Goal: Task Accomplishment & Management: Manage account settings

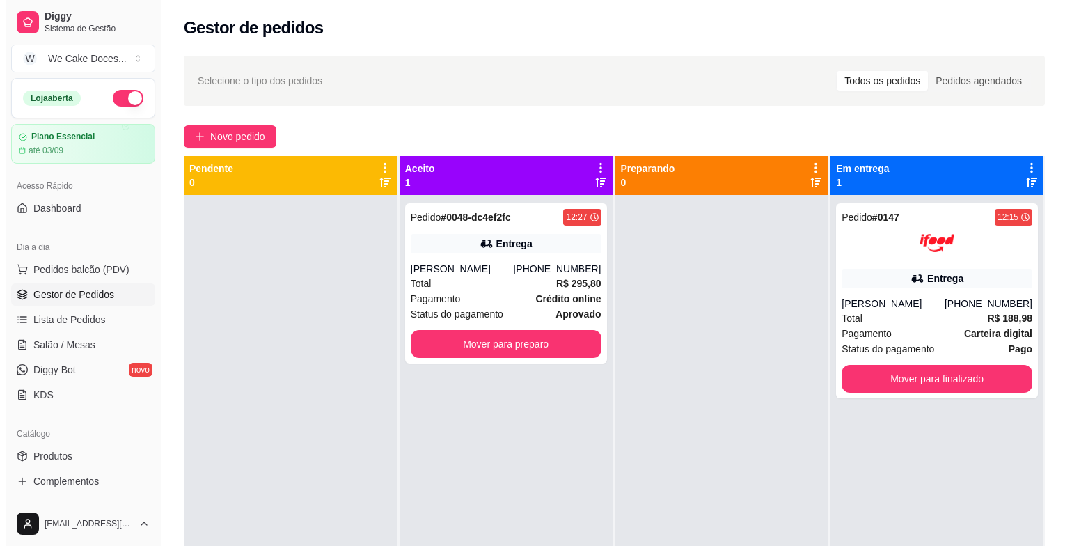
scroll to position [116, 0]
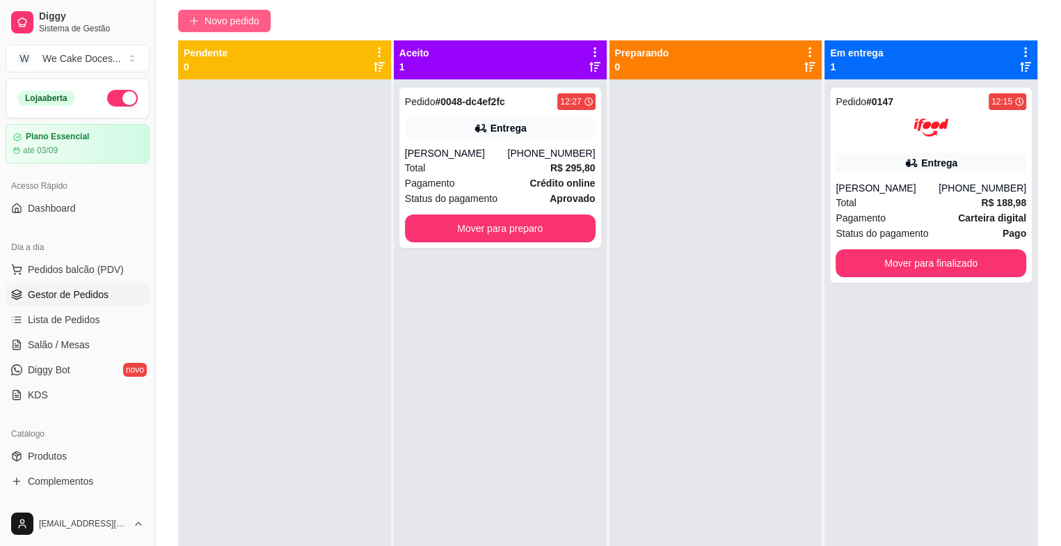
click at [237, 10] on button "Novo pedido" at bounding box center [224, 21] width 93 height 22
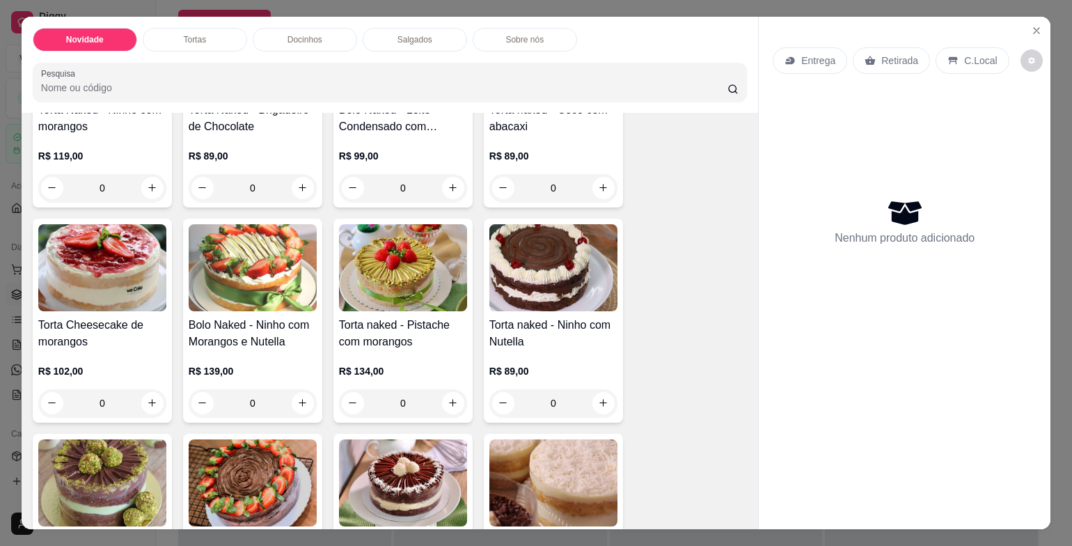
scroll to position [391, 0]
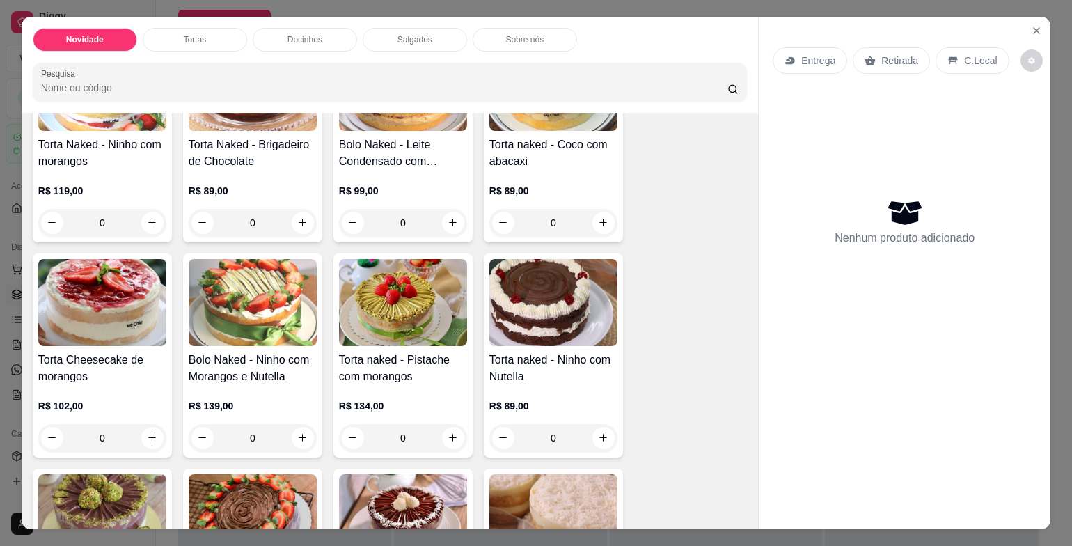
click at [560, 274] on img at bounding box center [553, 302] width 128 height 87
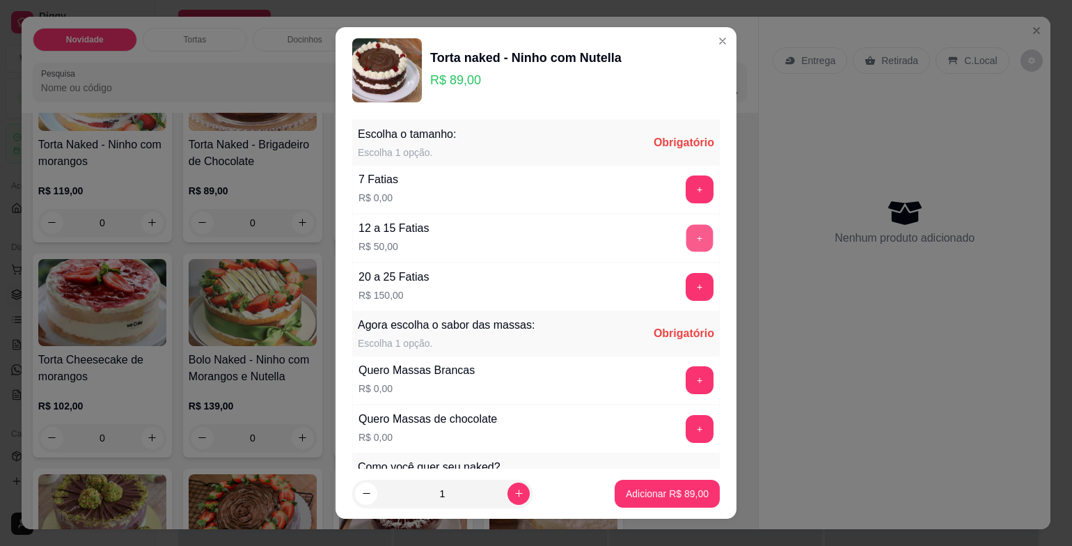
click at [686, 233] on button "+" at bounding box center [699, 237] width 27 height 27
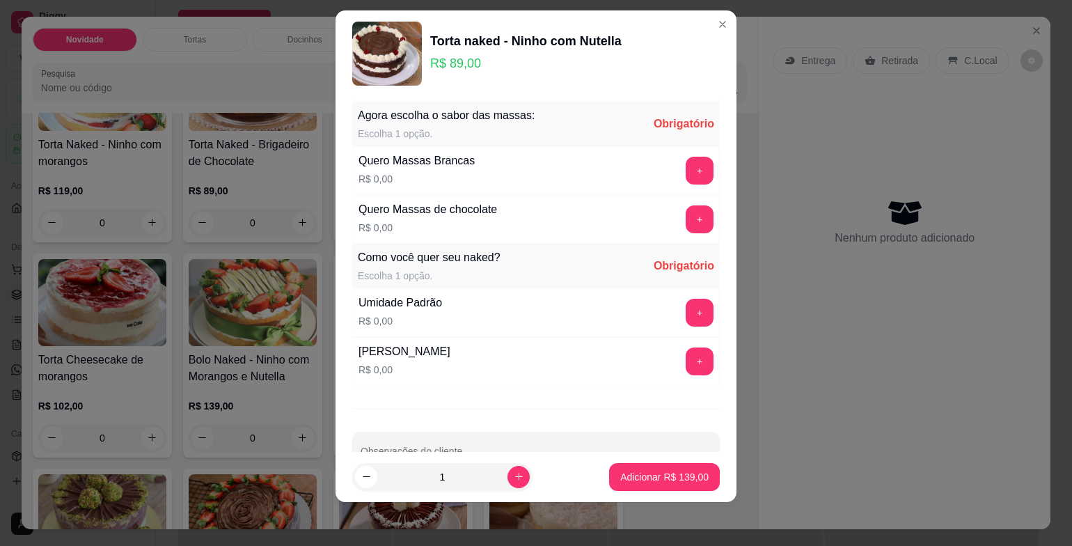
scroll to position [196, 0]
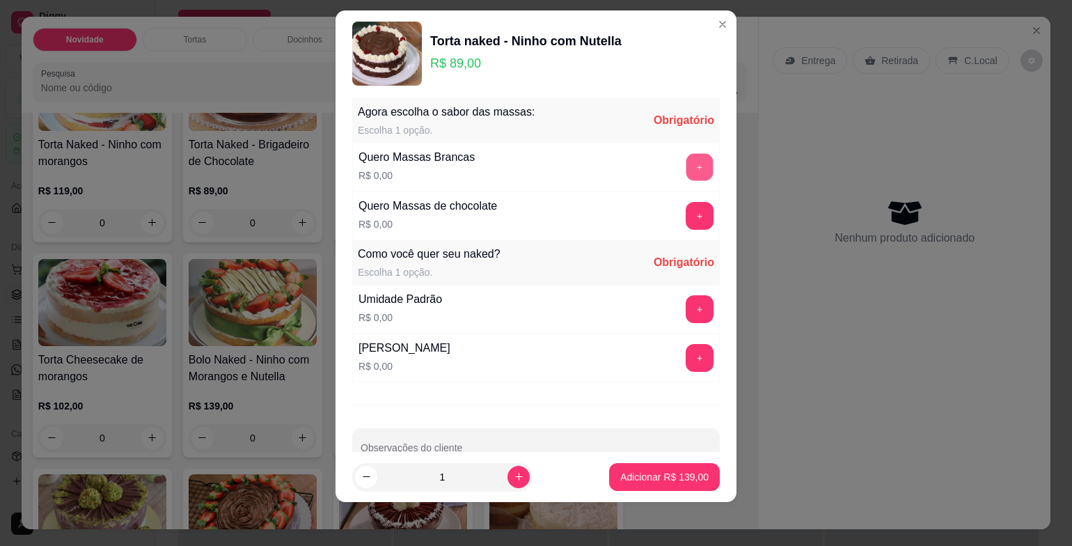
click at [686, 170] on button "+" at bounding box center [699, 166] width 27 height 27
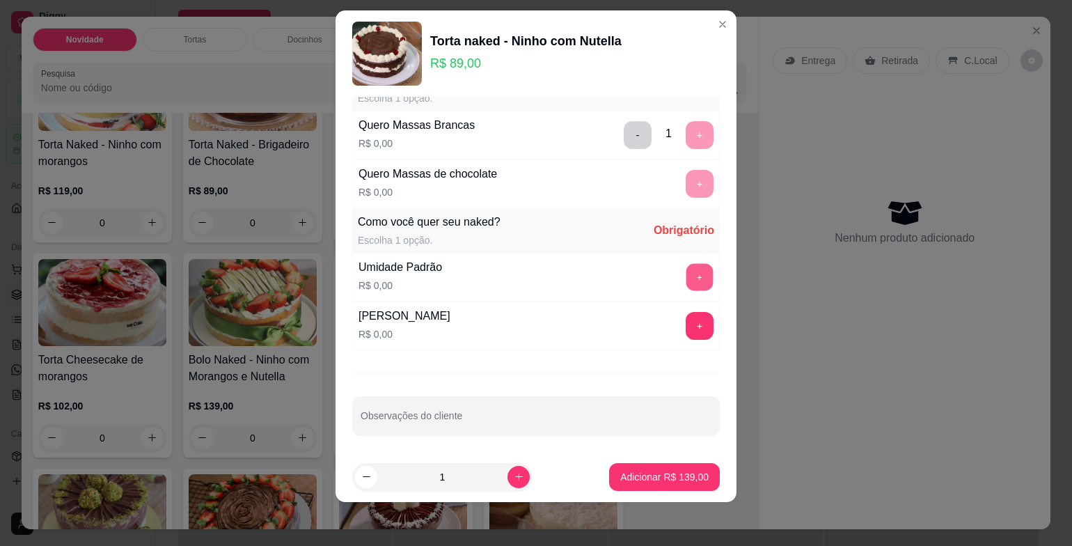
click at [686, 273] on button "+" at bounding box center [699, 276] width 27 height 27
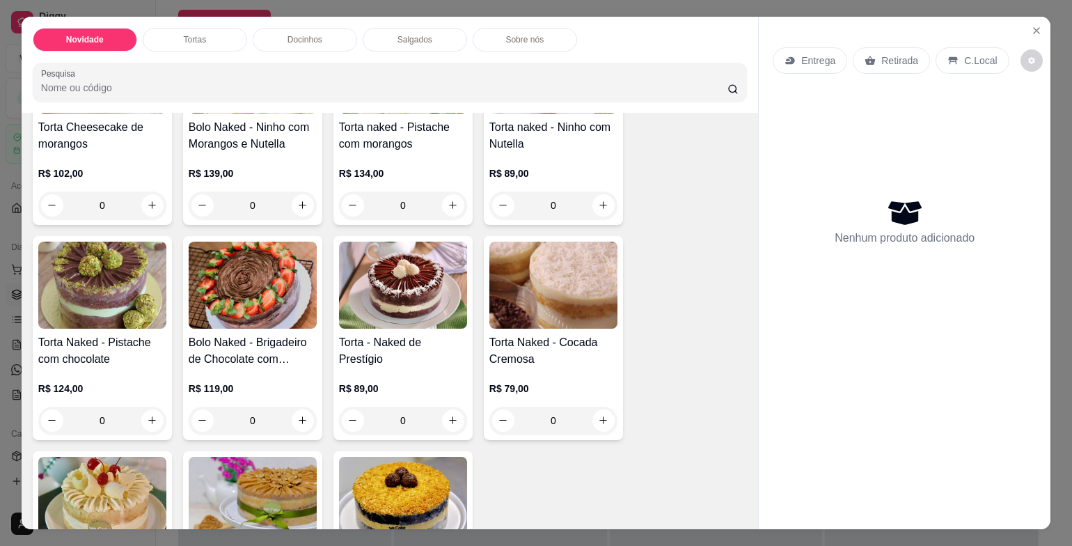
scroll to position [644, 0]
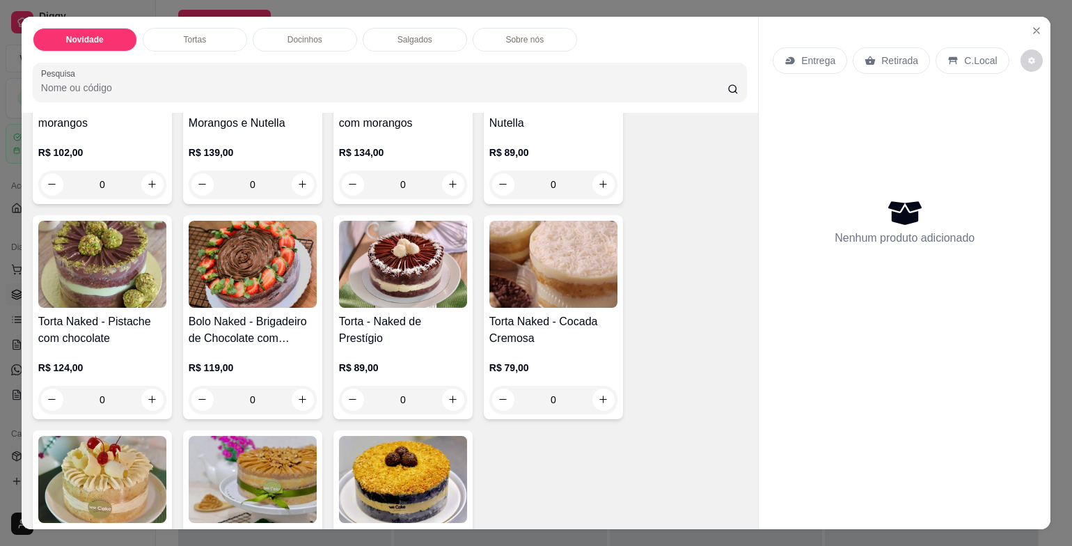
click at [213, 253] on img at bounding box center [253, 264] width 128 height 87
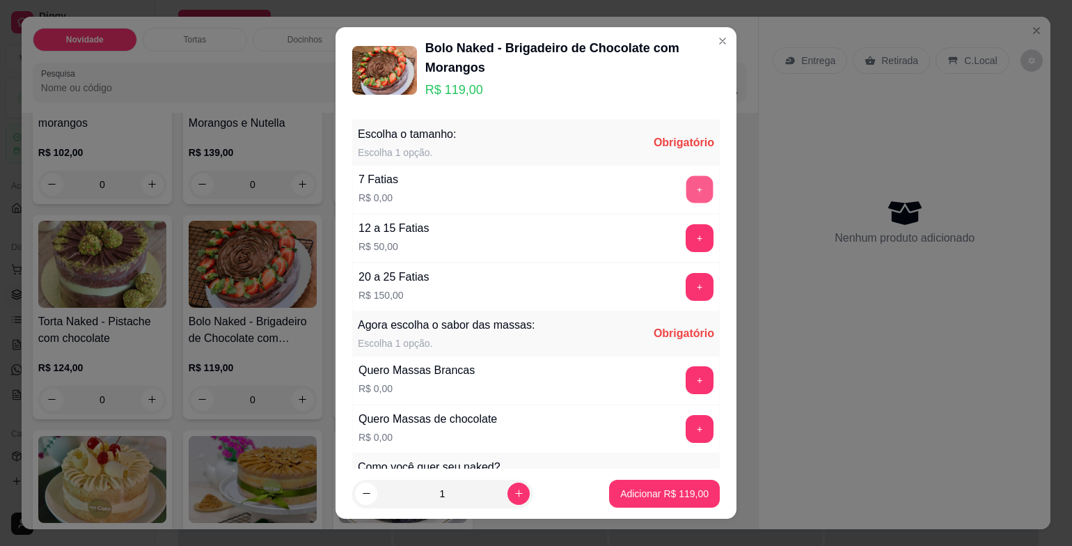
click at [686, 184] on button "+" at bounding box center [699, 189] width 27 height 27
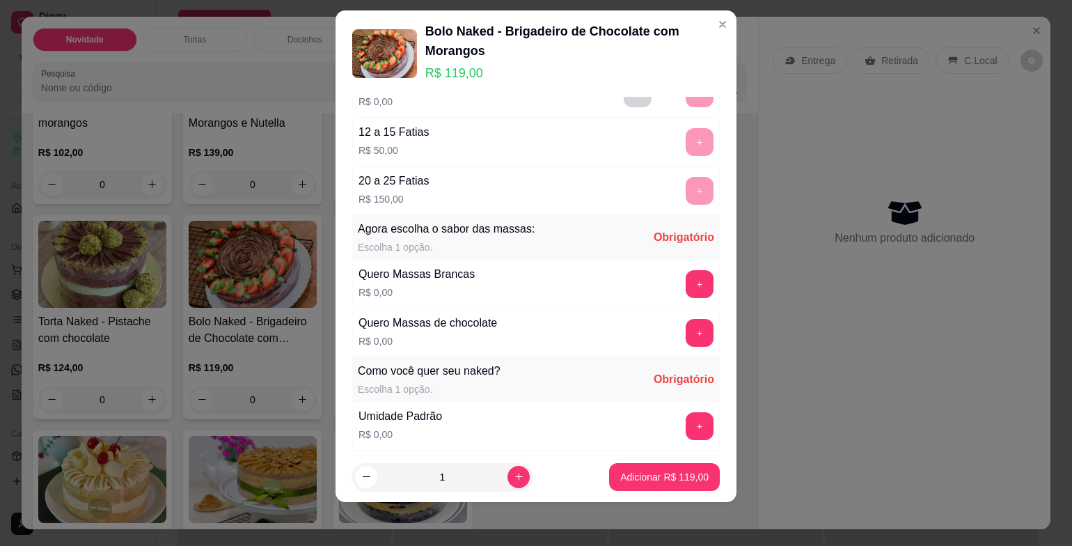
scroll to position [0, 0]
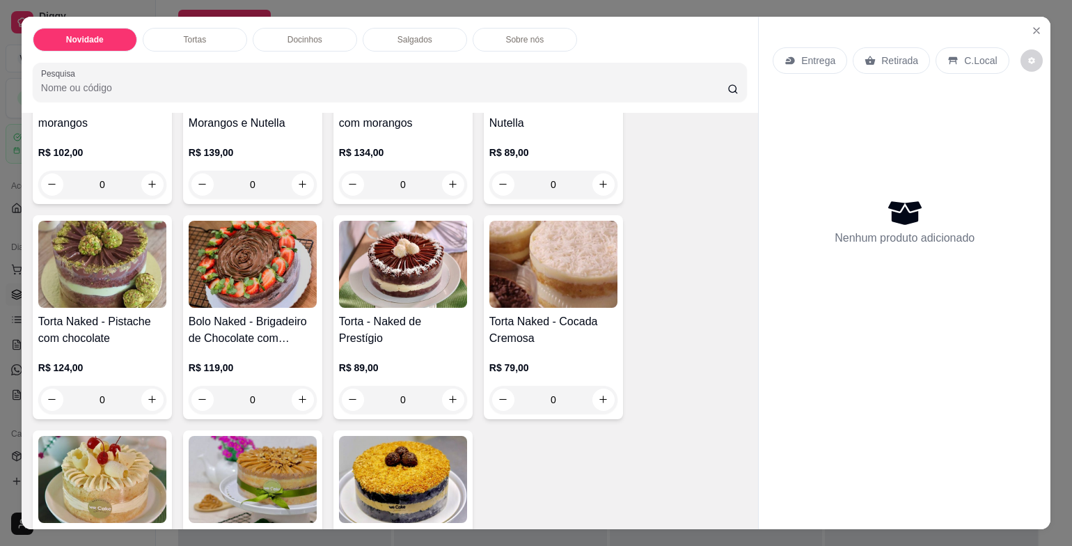
click at [257, 222] on img at bounding box center [253, 264] width 128 height 87
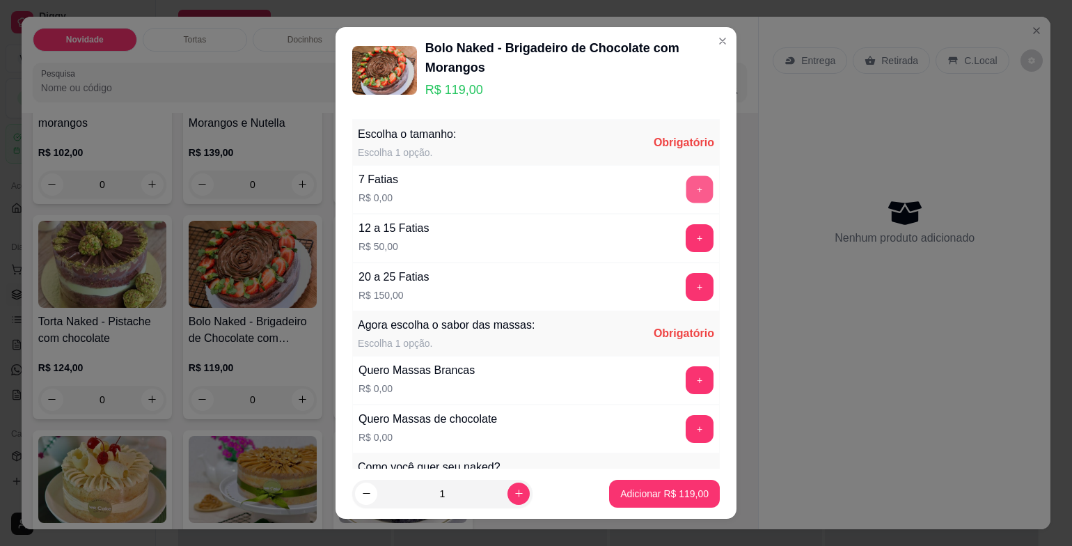
click at [686, 194] on button "+" at bounding box center [699, 189] width 27 height 27
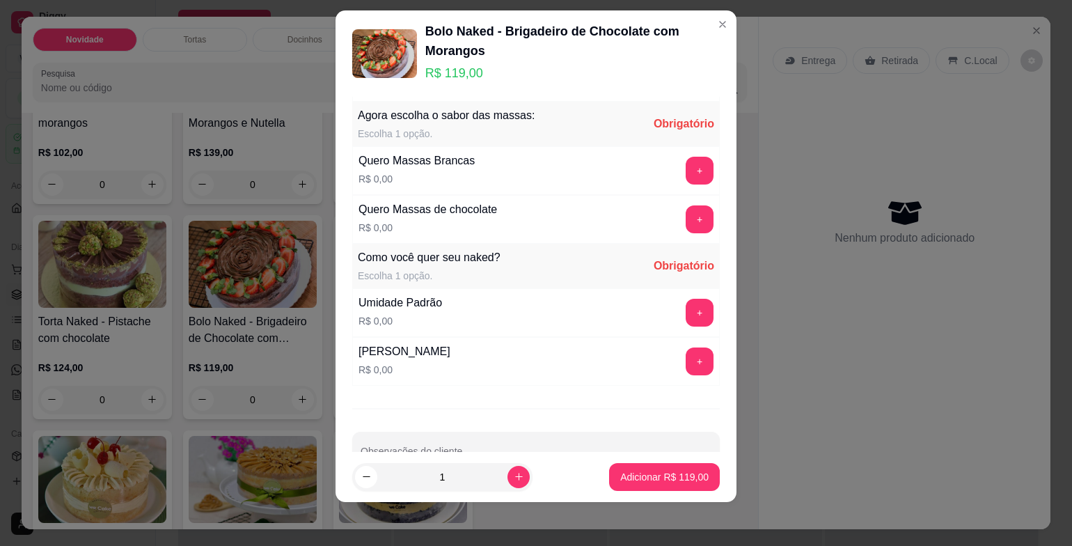
scroll to position [196, 0]
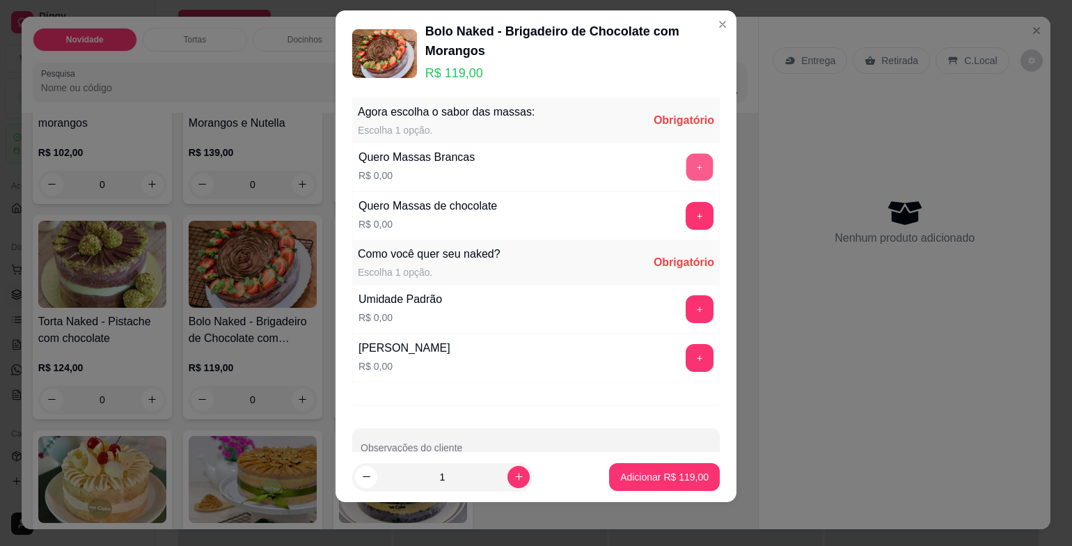
click at [686, 164] on button "+" at bounding box center [699, 167] width 27 height 27
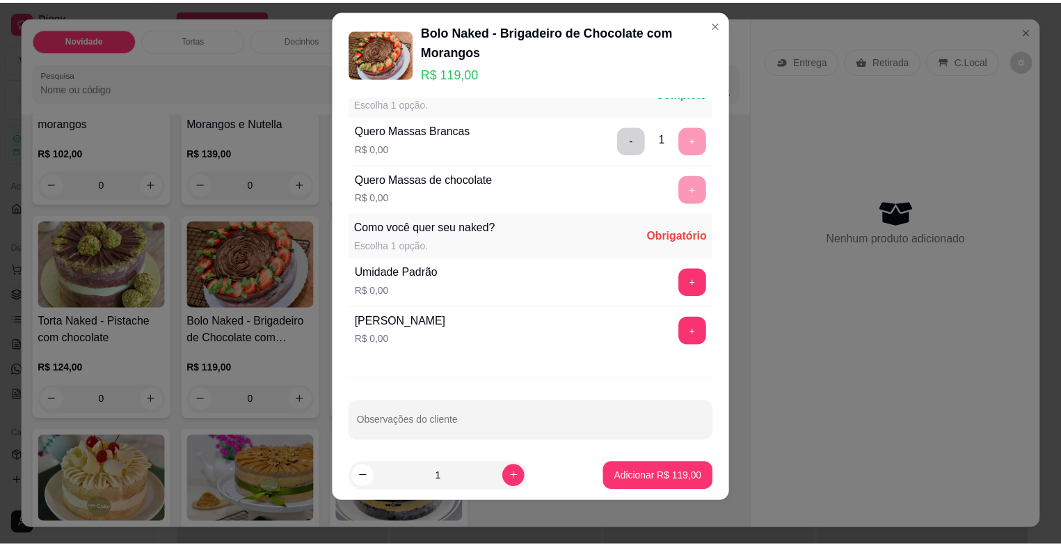
scroll to position [228, 0]
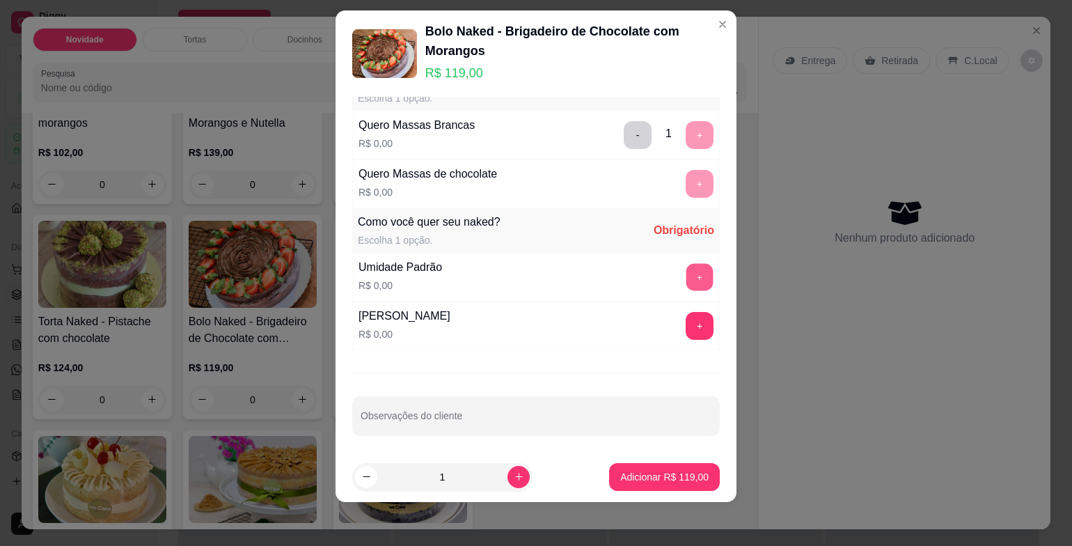
click at [686, 264] on button "+" at bounding box center [699, 277] width 27 height 27
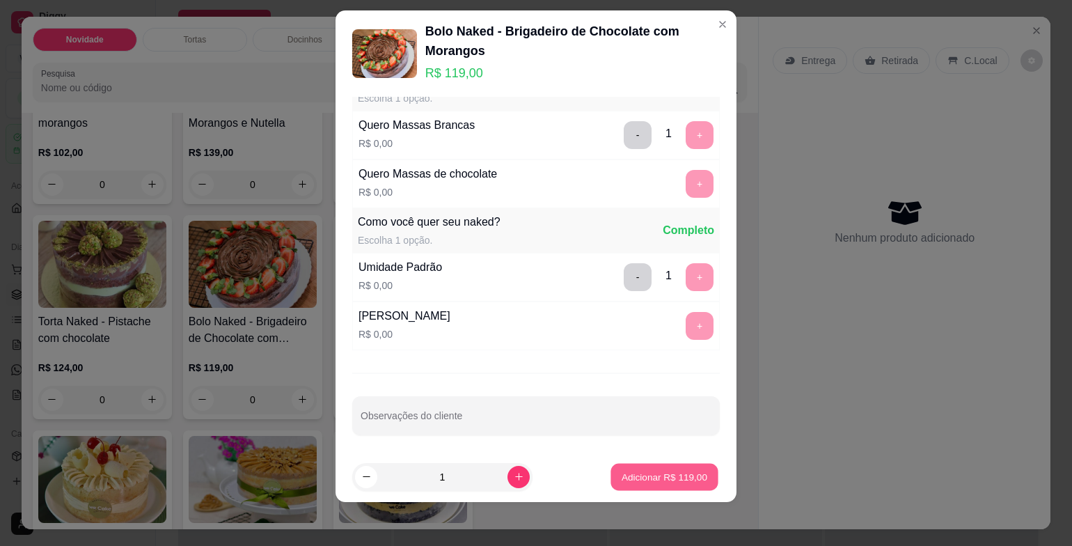
click at [659, 472] on p "Adicionar R$ 119,00" at bounding box center [664, 476] width 86 height 13
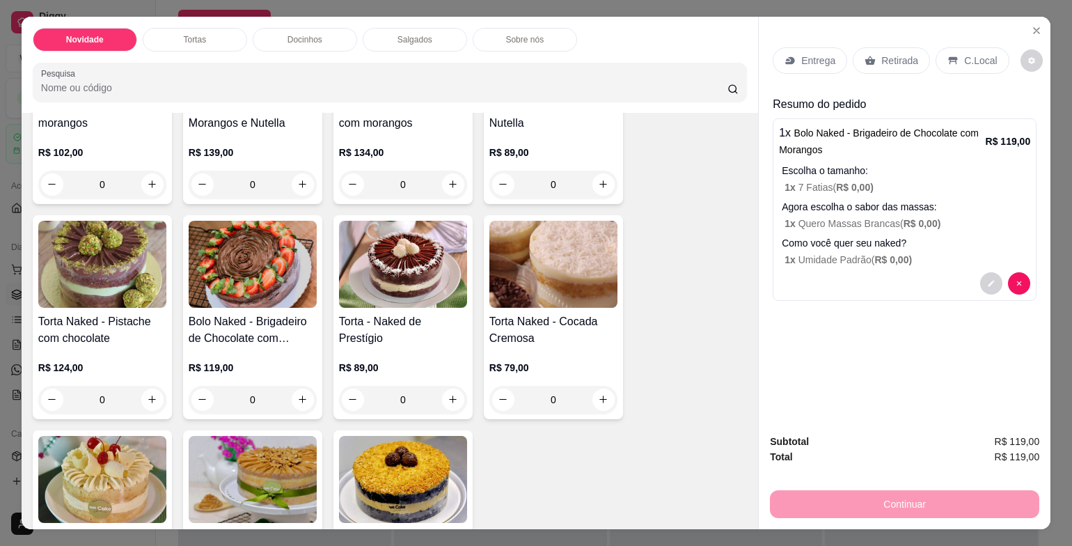
click at [881, 54] on p "Retirada" at bounding box center [899, 61] width 37 height 14
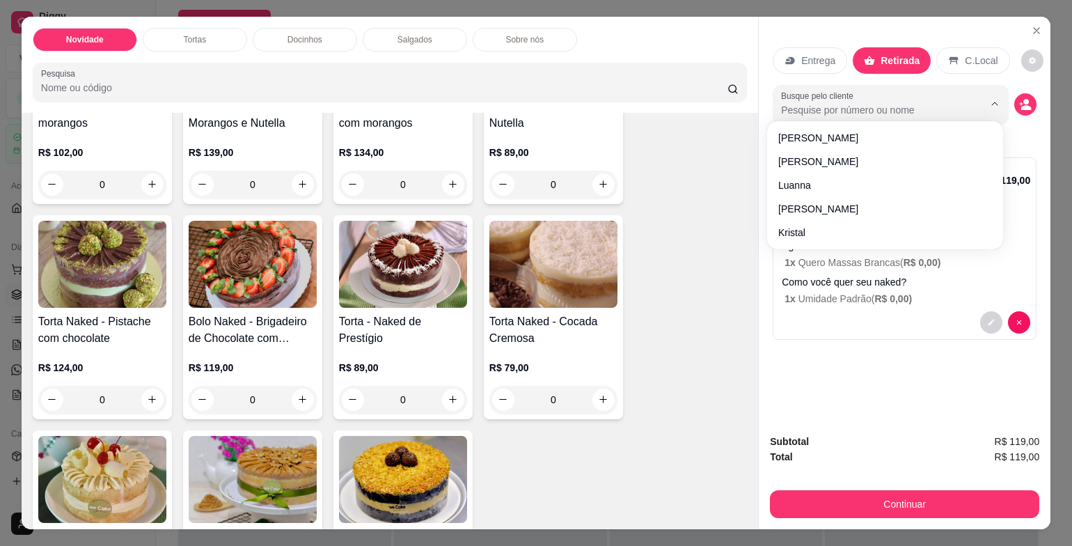
click at [921, 103] on input "Busque pelo cliente" at bounding box center [871, 110] width 180 height 14
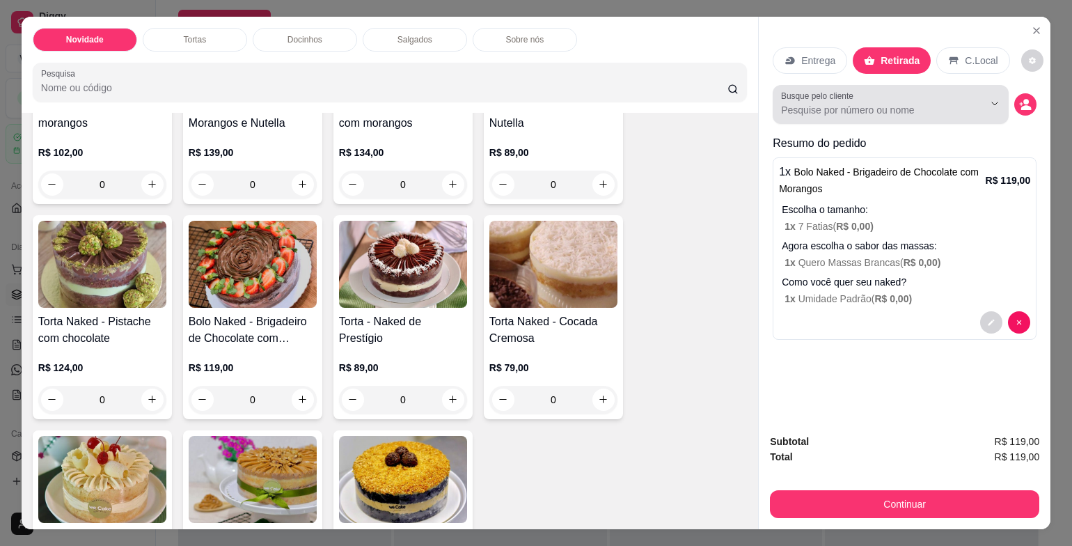
click at [886, 116] on div "Busque pelo cliente" at bounding box center [890, 104] width 236 height 39
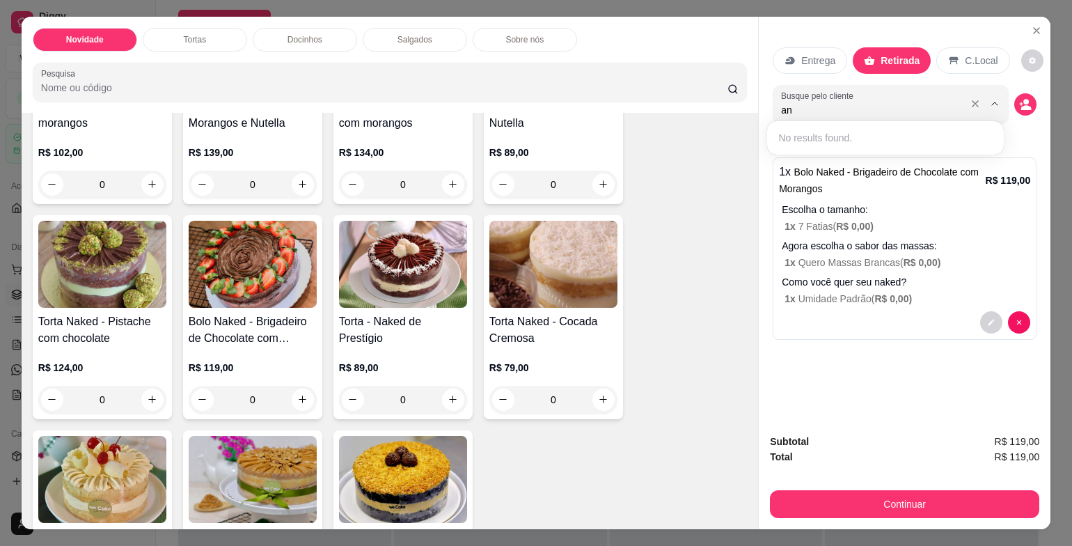
type input "a"
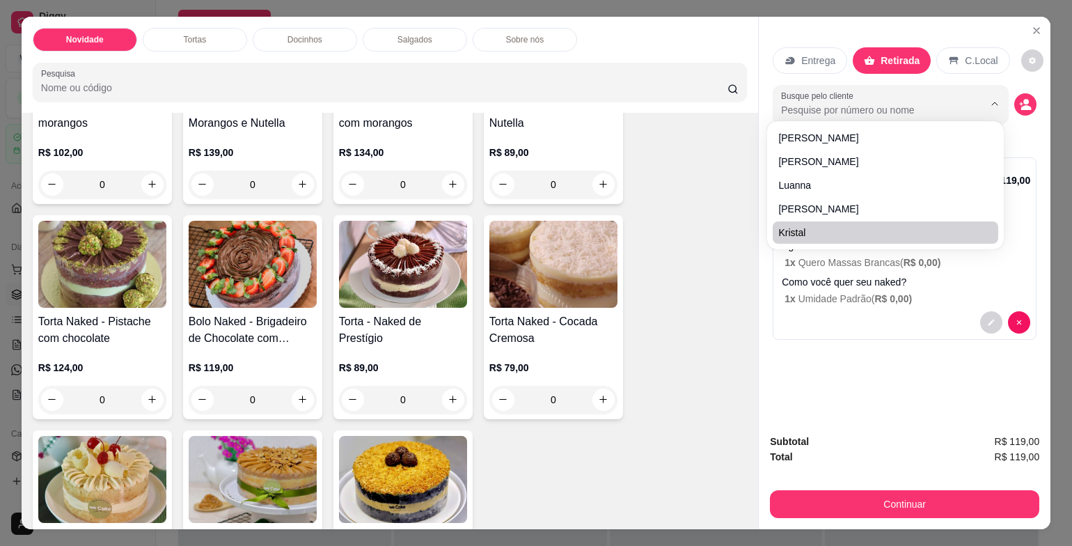
click at [895, 353] on div "Entrega Retirada C.Local Busque pelo cliente Resumo do pedido 1 x Bolo Naked - …" at bounding box center [904, 220] width 292 height 406
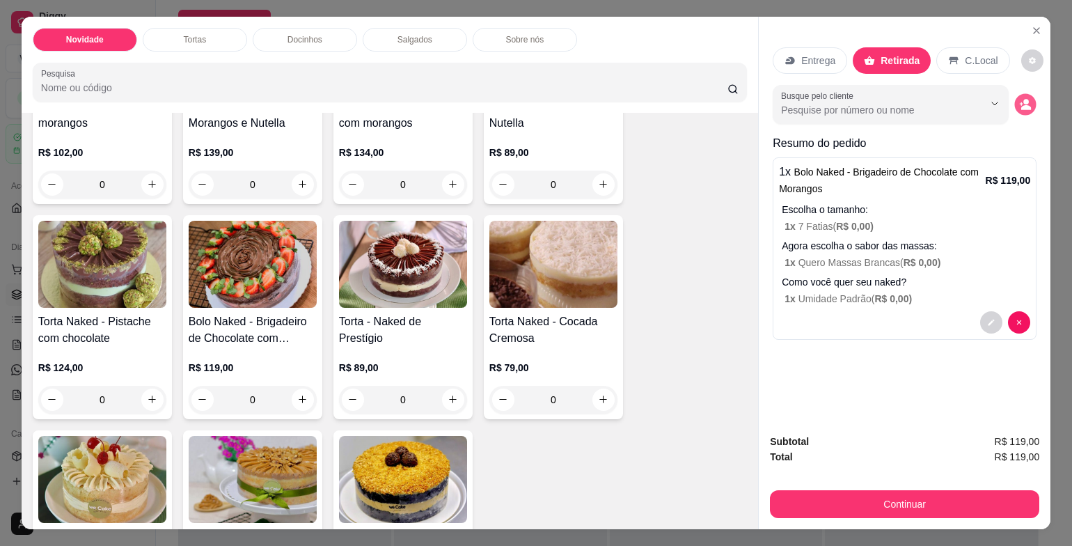
click at [1021, 105] on icon "decrease-product-quantity" at bounding box center [1026, 107] width 10 height 5
click at [774, 365] on div "Entrega Retirada C.Local Busque pelo cliente Resumo do pedido 1 x Bolo Naked - …" at bounding box center [904, 220] width 292 height 406
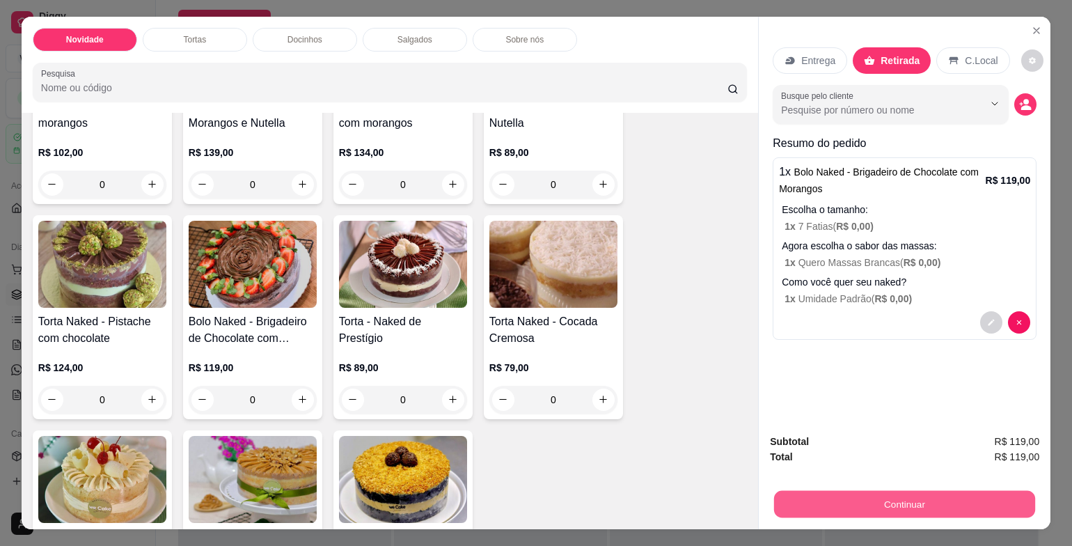
click at [915, 503] on button "Continuar" at bounding box center [904, 504] width 261 height 27
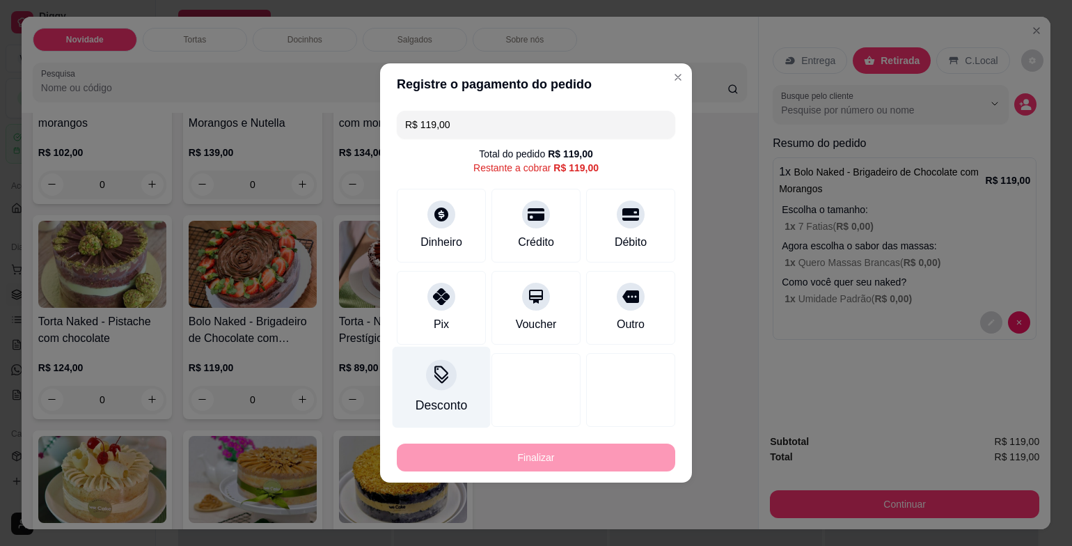
click at [438, 381] on icon at bounding box center [441, 378] width 14 height 9
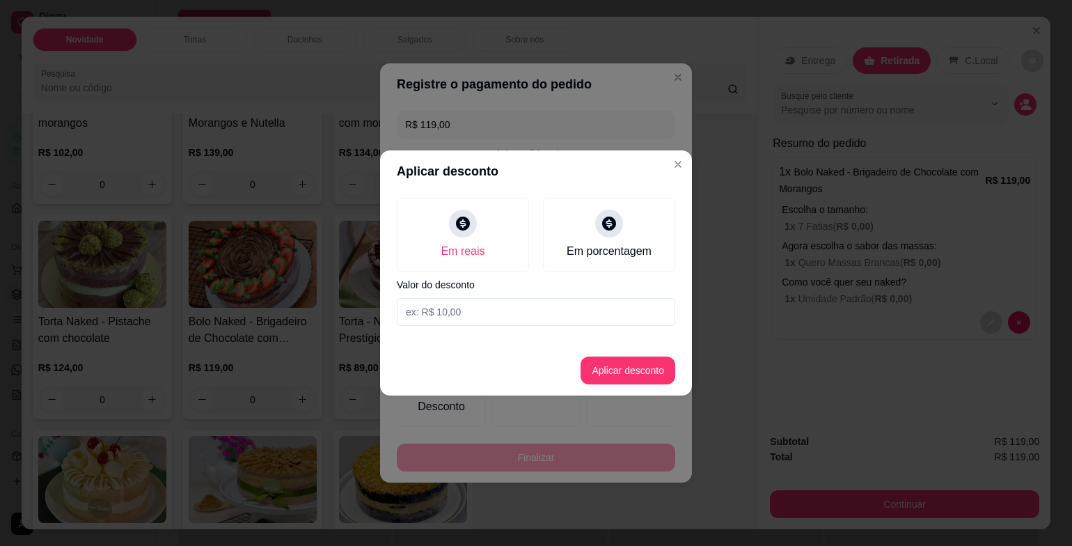
click at [487, 308] on input at bounding box center [536, 312] width 278 height 28
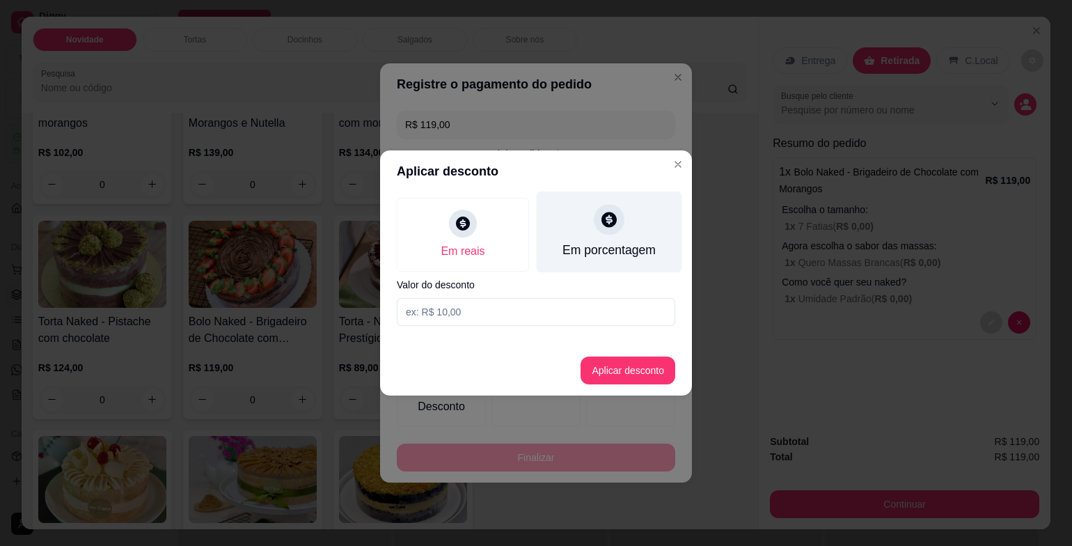
click at [589, 221] on div "Em porcentagem" at bounding box center [608, 231] width 145 height 81
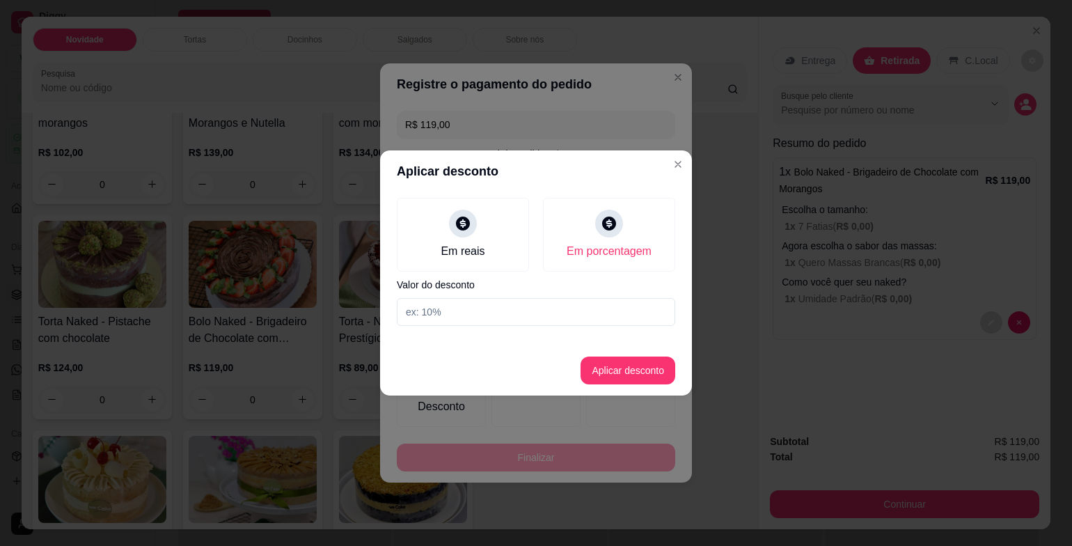
click at [498, 321] on input at bounding box center [536, 312] width 278 height 28
type input "1o"
click at [621, 358] on button "Aplicar desconto" at bounding box center [627, 370] width 91 height 27
type input "R$ 117,81"
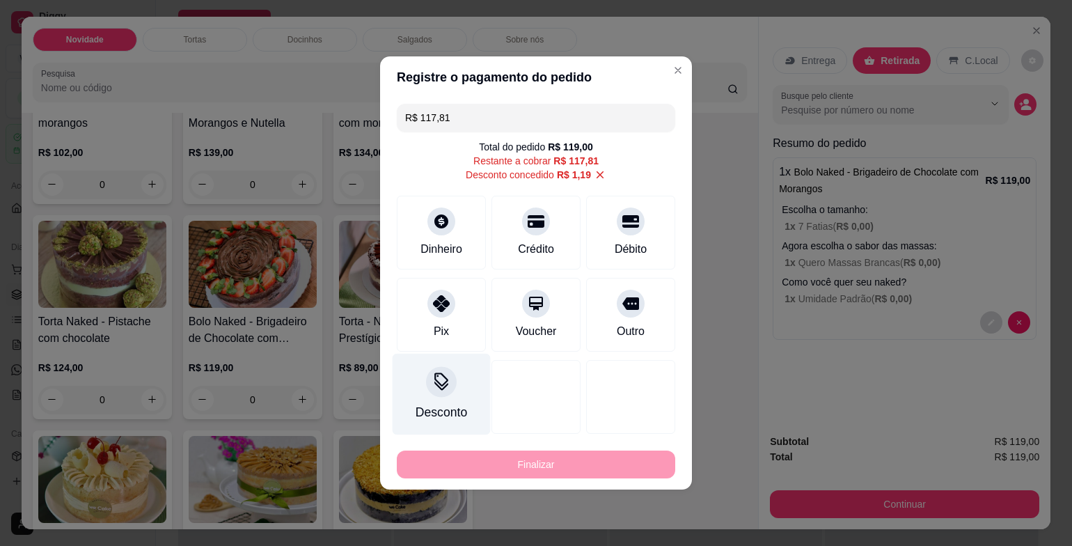
click at [435, 392] on div at bounding box center [441, 381] width 31 height 31
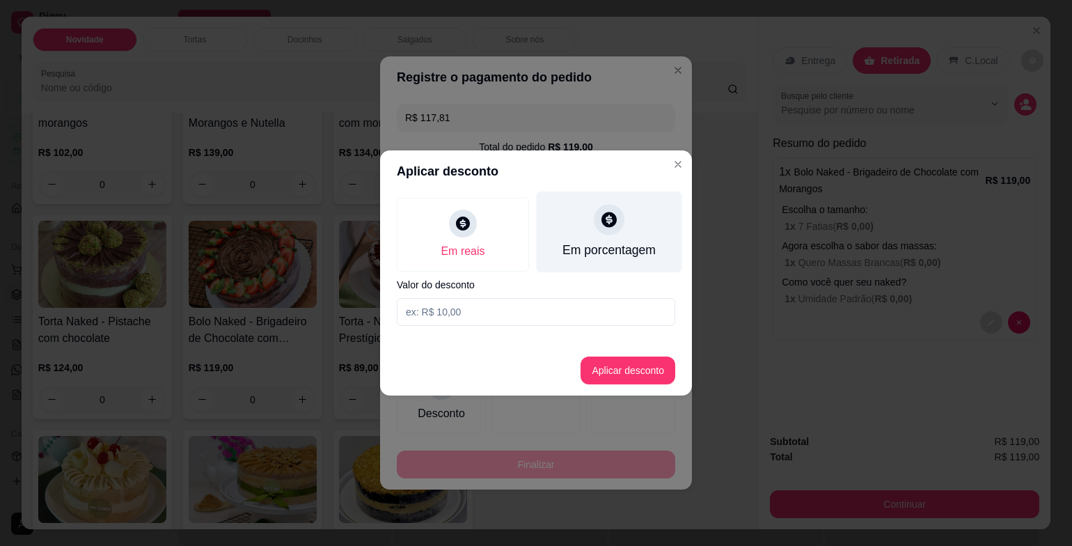
click at [548, 250] on div "Em porcentagem" at bounding box center [608, 231] width 145 height 81
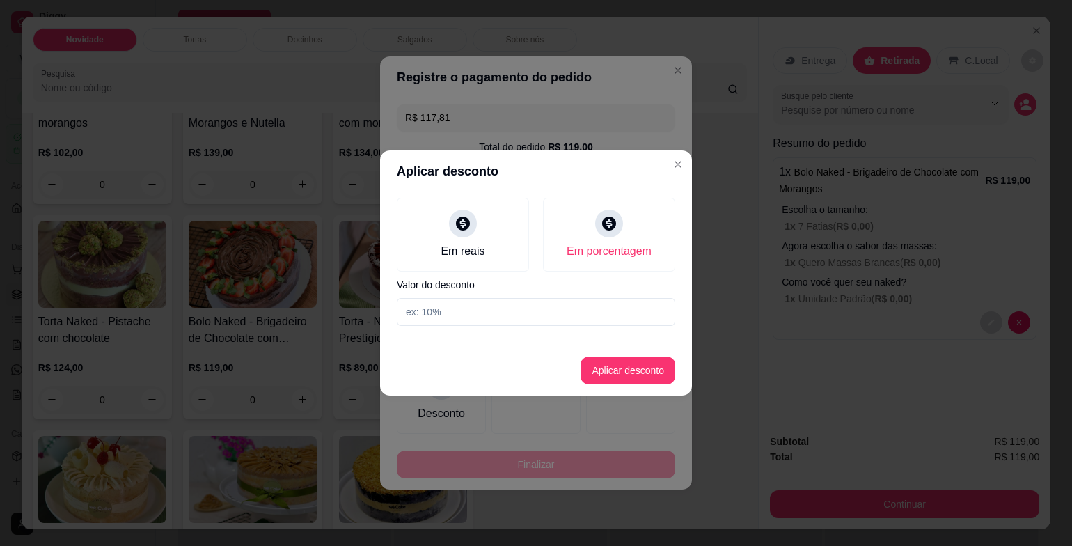
click at [531, 309] on input at bounding box center [536, 312] width 278 height 28
type input "10"
click at [628, 379] on button "Aplicar desconto" at bounding box center [627, 370] width 91 height 27
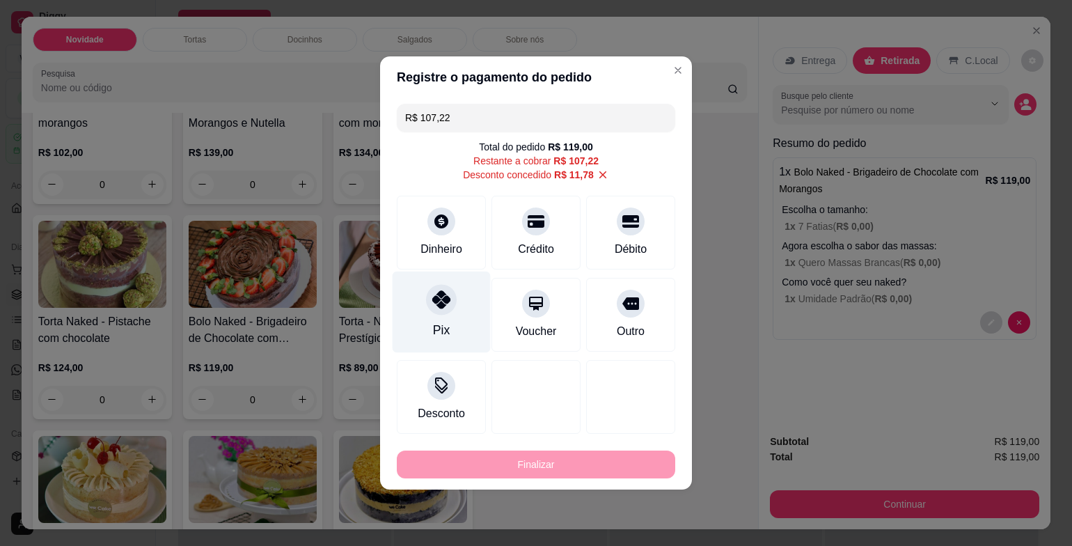
click at [438, 299] on icon at bounding box center [441, 299] width 18 height 18
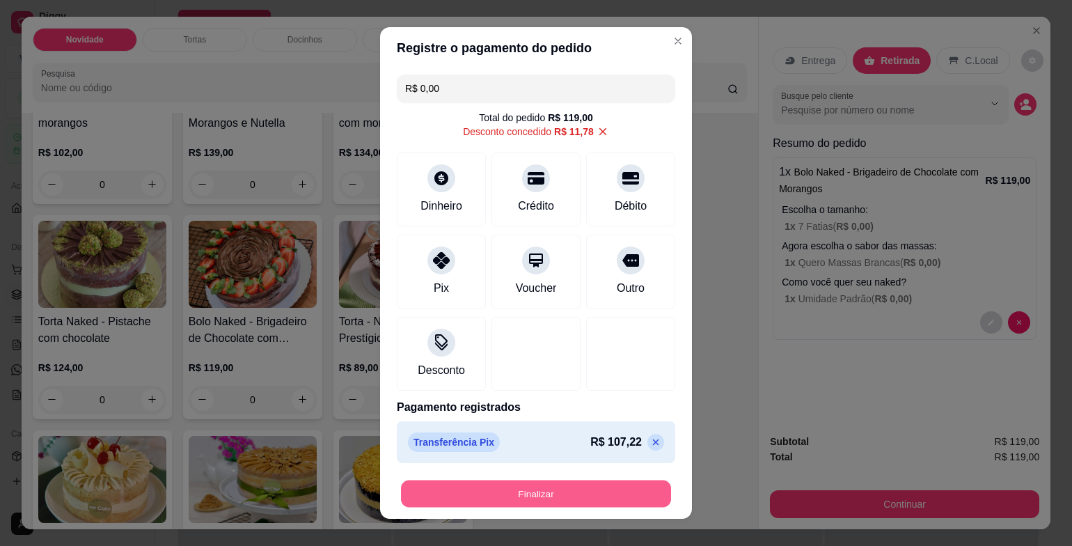
click at [587, 485] on button "Finalizar" at bounding box center [536, 492] width 270 height 27
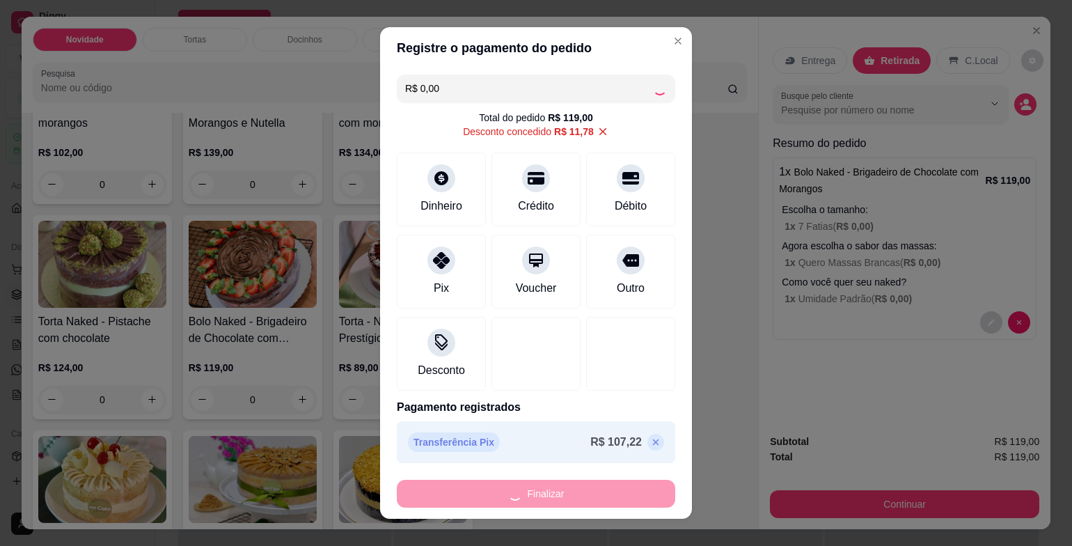
type input "-R$ 119,00"
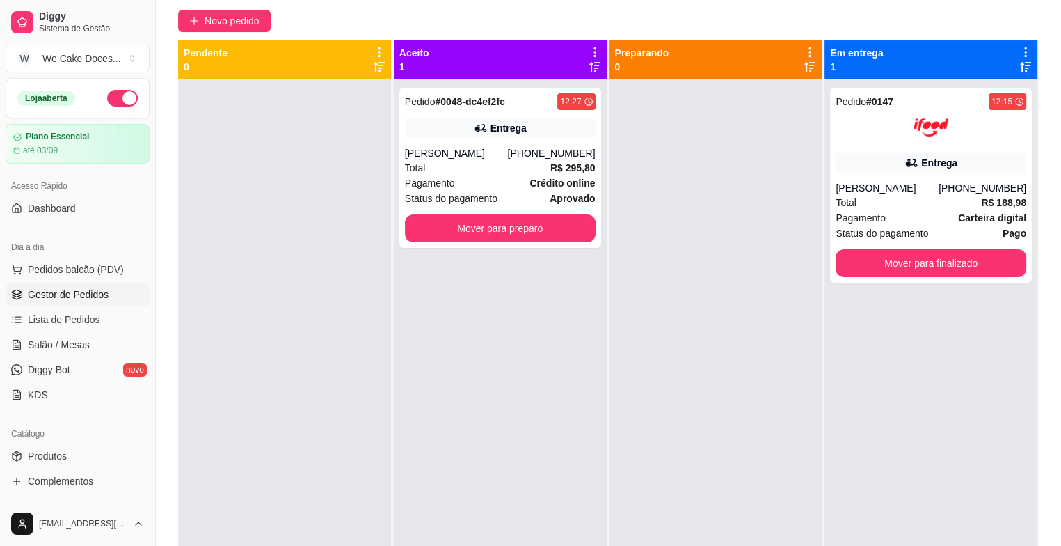
click at [829, 342] on div "Pedido # 0147 12:15 Entrega [PERSON_NAME] [PHONE_NUMBER] Total R$ 188,98 Pagame…" at bounding box center [931, 352] width 213 height 546
click at [98, 284] on link "Gestor de Pedidos" at bounding box center [78, 294] width 144 height 22
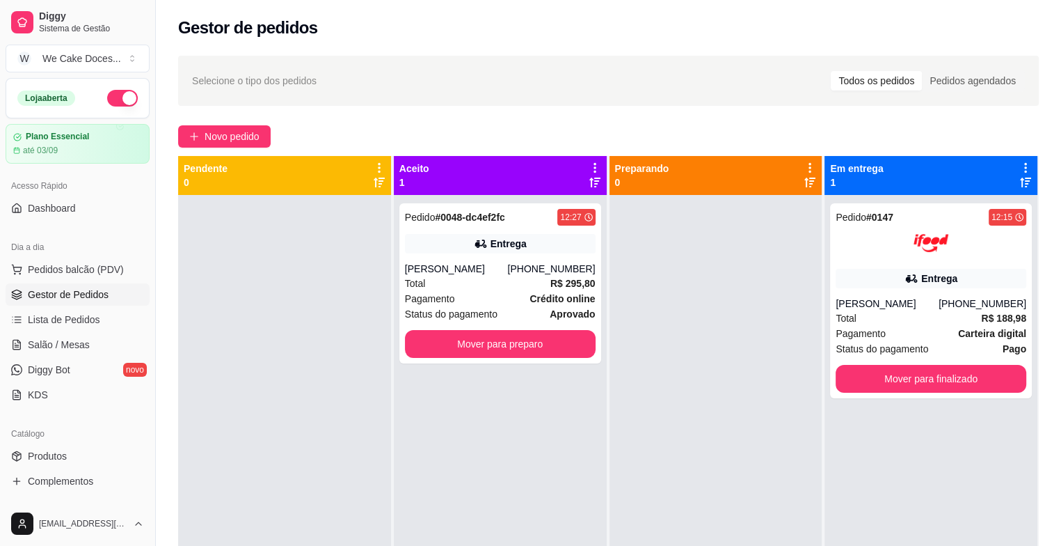
click at [98, 284] on link "Gestor de Pedidos" at bounding box center [78, 294] width 144 height 22
click at [895, 88] on div "Todos os pedidos" at bounding box center [876, 80] width 91 height 19
click at [831, 71] on input "Todos os pedidos" at bounding box center [831, 71] width 0 height 0
click at [999, 80] on div "Pedidos agendados" at bounding box center [973, 80] width 102 height 19
click at [922, 71] on input "Pedidos agendados" at bounding box center [922, 71] width 0 height 0
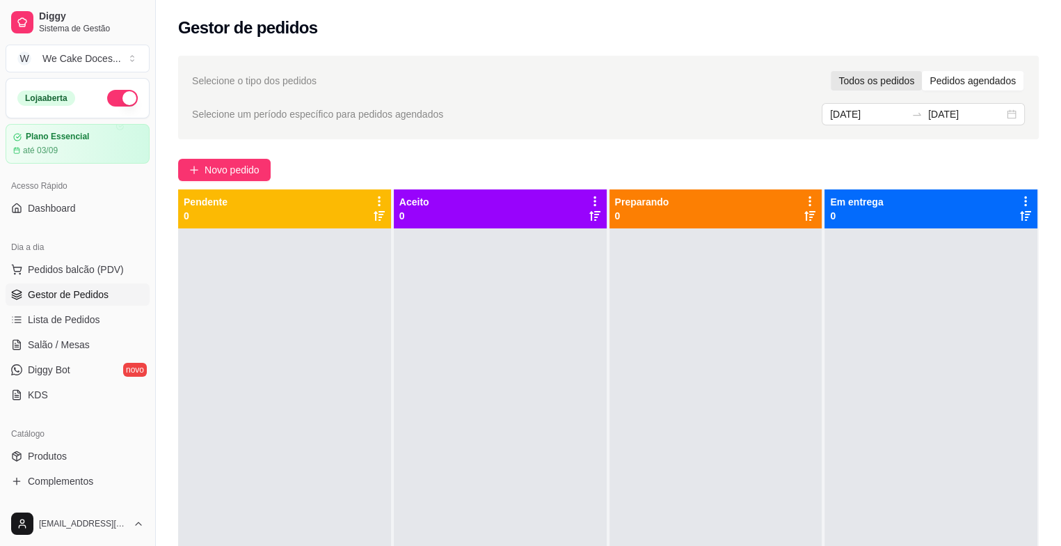
click at [881, 79] on div "Todos os pedidos" at bounding box center [876, 80] width 91 height 19
click at [831, 71] on input "Todos os pedidos" at bounding box center [831, 71] width 0 height 0
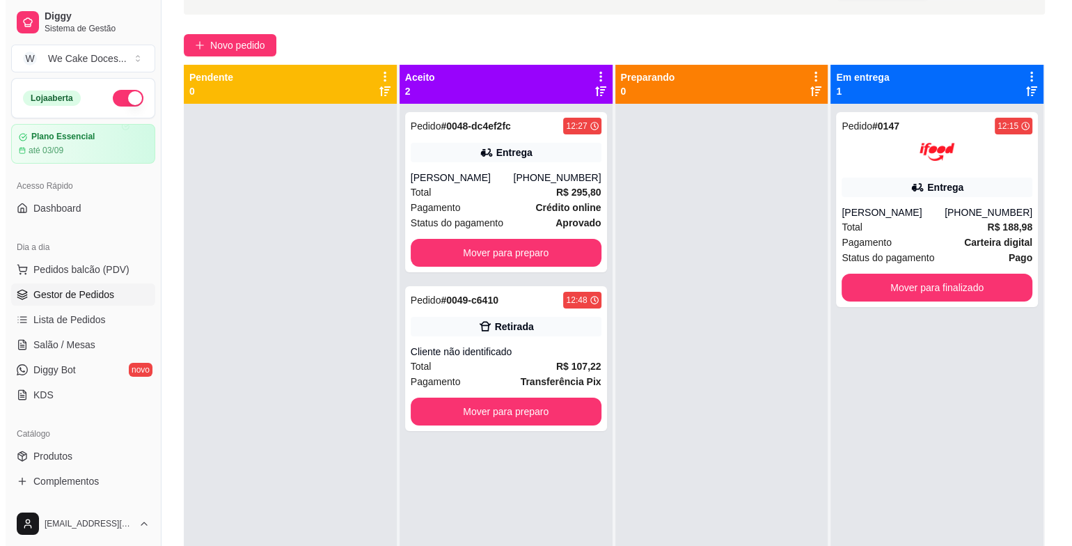
scroll to position [117, 0]
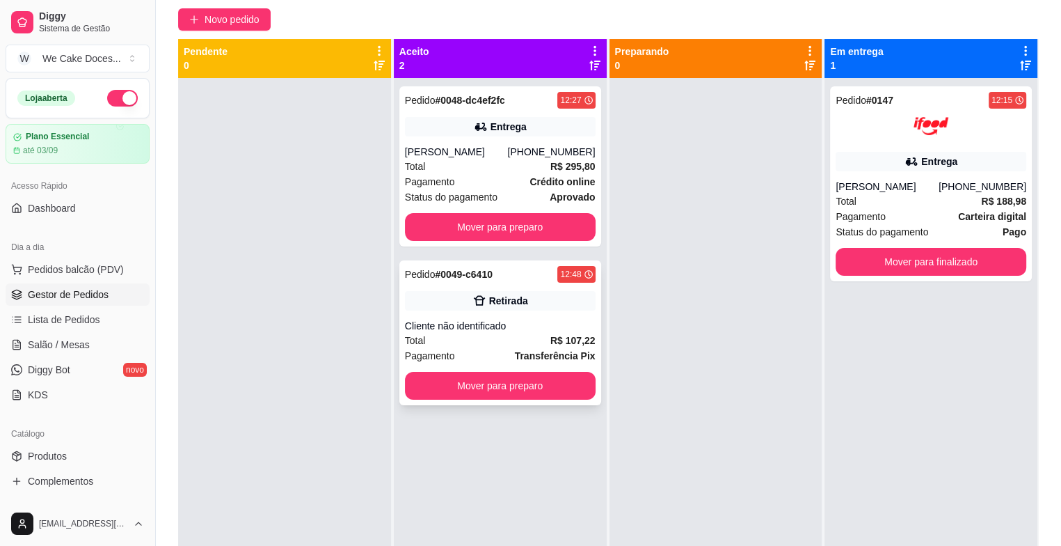
click at [550, 328] on div "Pedido # 0049-c6410 12:48 Retirada Cliente não identificado Total R$ 107,22 Pag…" at bounding box center [500, 332] width 202 height 145
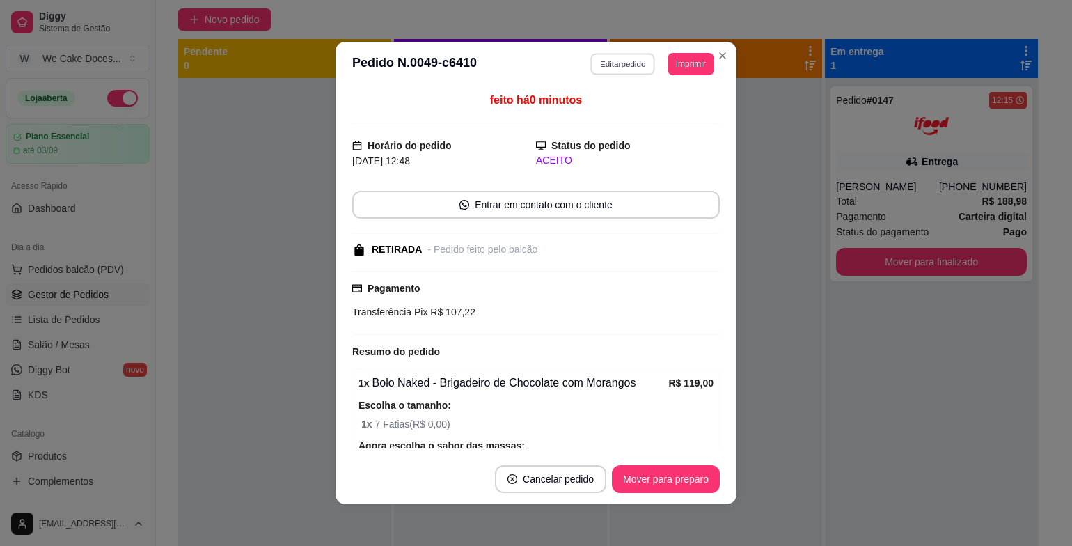
click at [598, 71] on button "Editar pedido" at bounding box center [623, 64] width 65 height 22
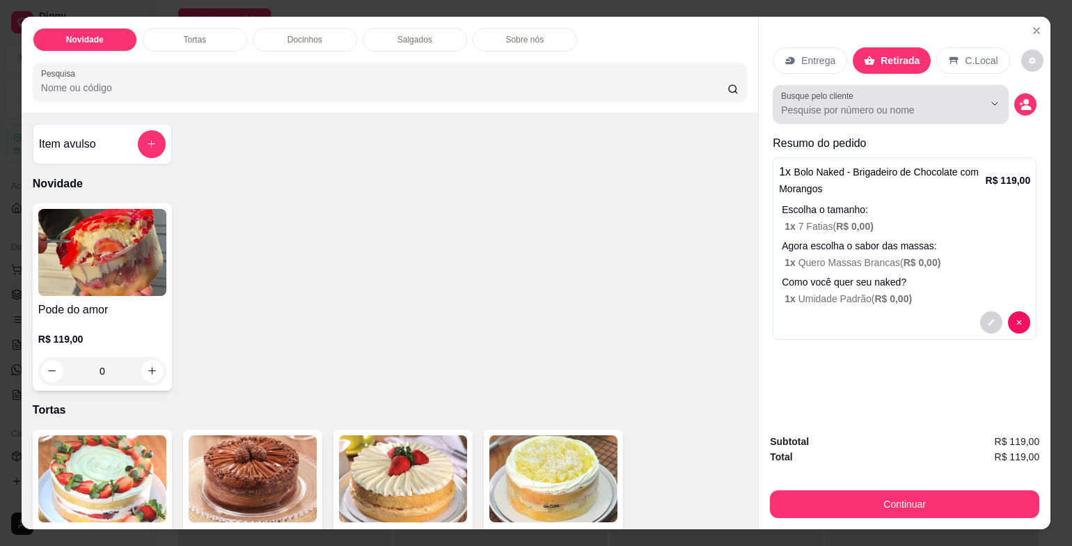
click at [816, 116] on div "Busque pelo cliente" at bounding box center [890, 104] width 236 height 39
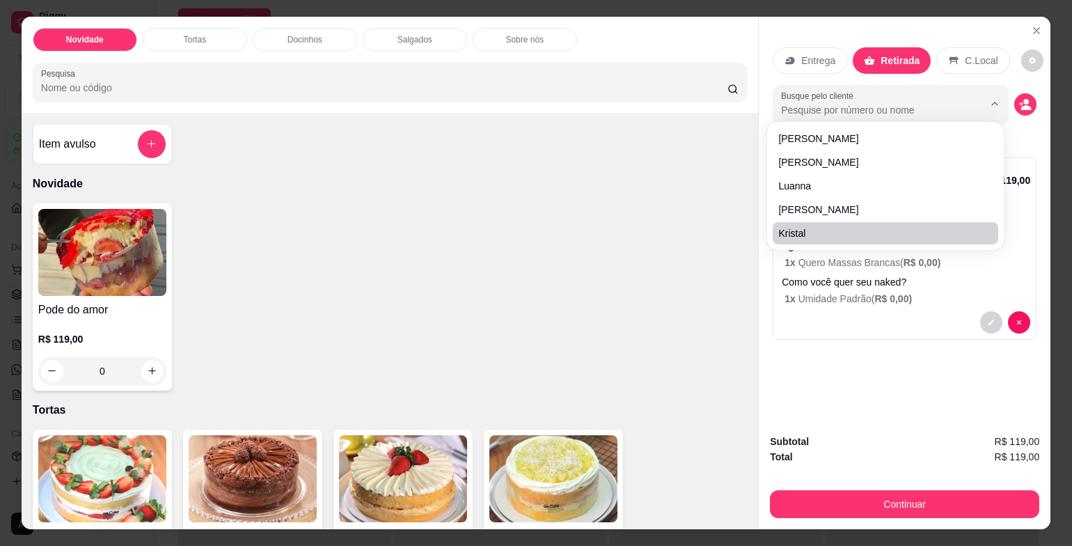
click at [827, 341] on div "Entrega Retirada C.Local Busque pelo cliente Resumo do pedido 1 x Bolo Naked - …" at bounding box center [904, 220] width 292 height 406
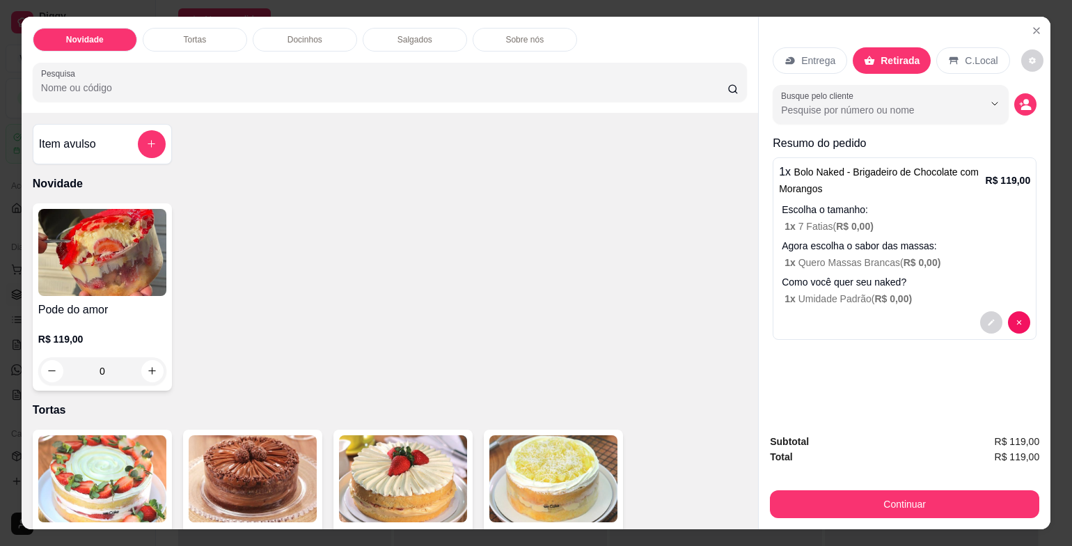
click at [834, 111] on input "Busque pelo cliente" at bounding box center [871, 110] width 180 height 14
type input "any"
click at [907, 385] on div "Entrega Retirada C.Local Busque pelo cliente any Resumo do pedido 1 x Bolo Nake…" at bounding box center [904, 220] width 292 height 406
click at [1019, 98] on icon "decrease-product-quantity" at bounding box center [1025, 104] width 12 height 12
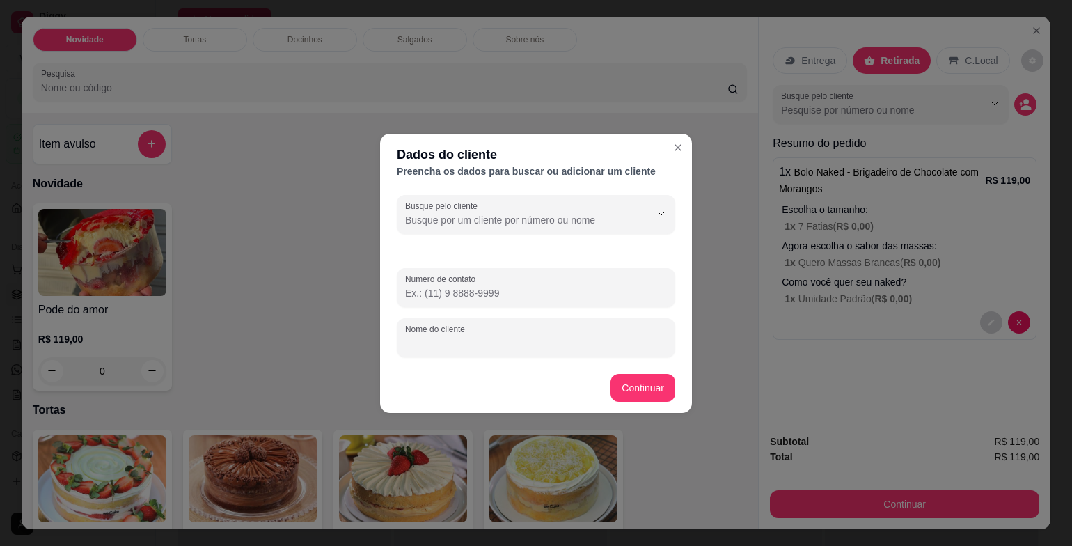
click at [541, 344] on input "Nome do cliente" at bounding box center [536, 343] width 262 height 14
type input "any"
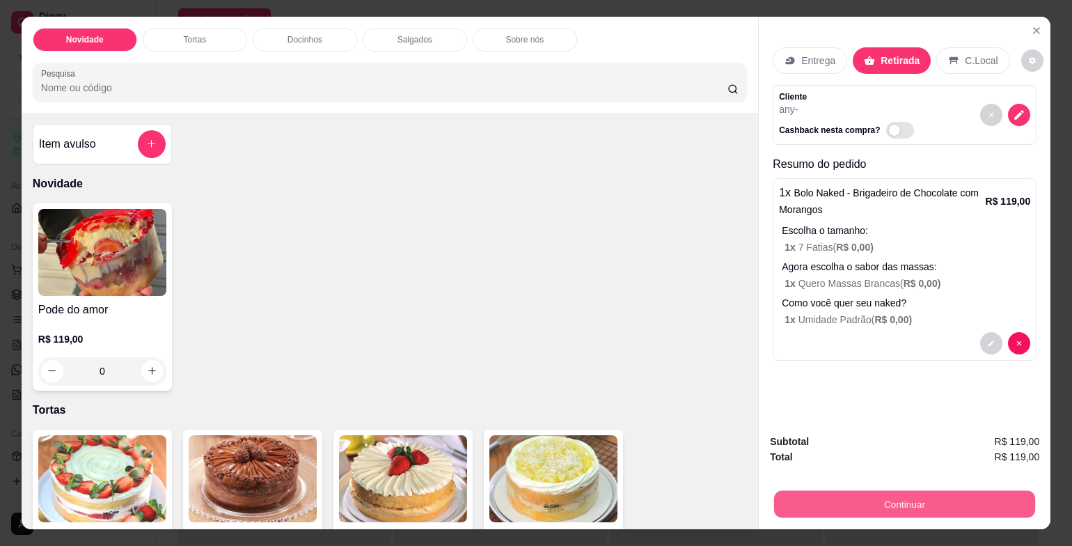
click at [871, 495] on button "Continuar" at bounding box center [904, 504] width 261 height 27
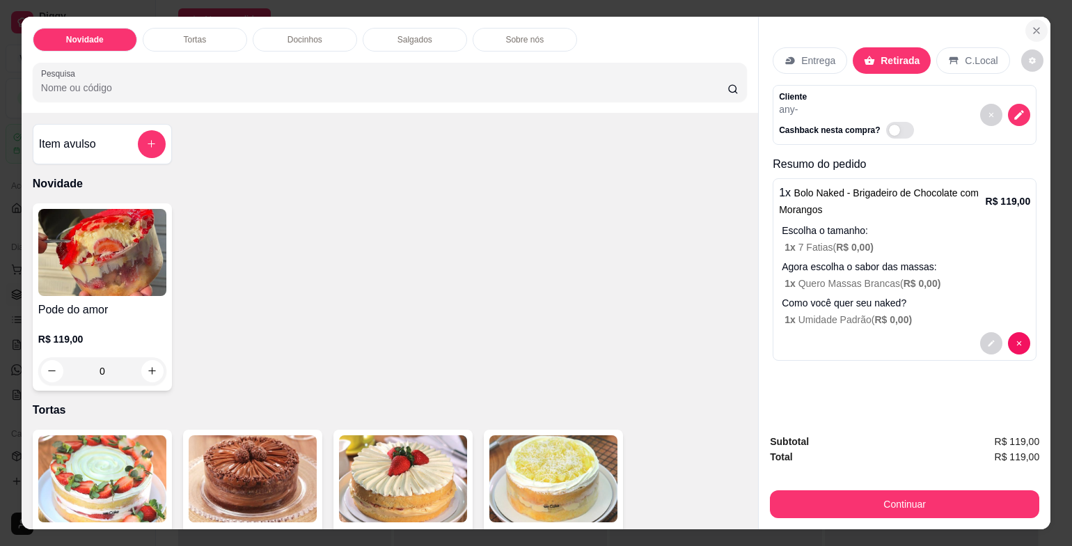
click at [1032, 19] on button "Close" at bounding box center [1036, 30] width 22 height 22
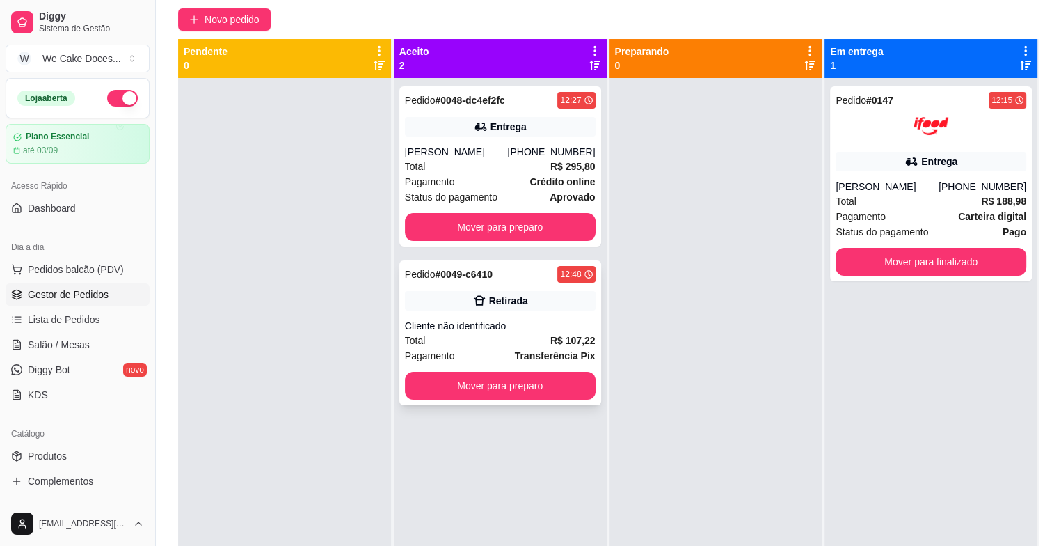
click at [551, 333] on div "Cliente não identificado" at bounding box center [500, 326] width 191 height 14
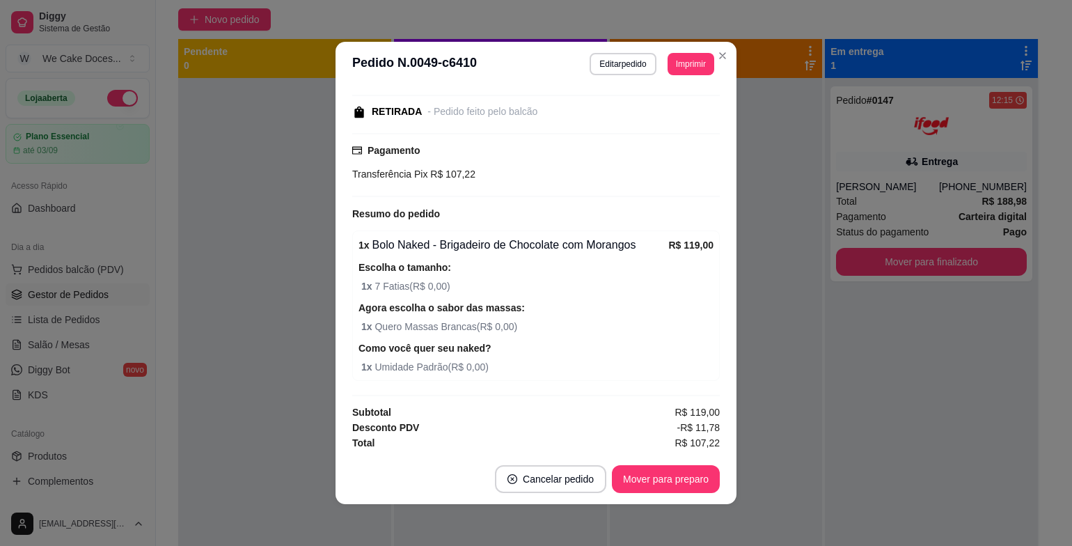
scroll to position [0, 0]
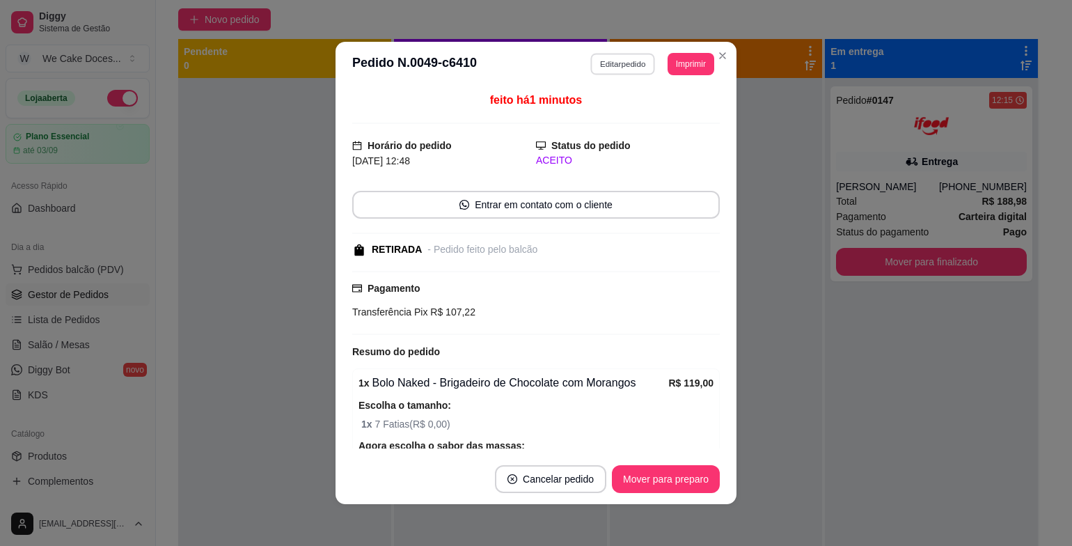
click at [626, 67] on button "Editar pedido" at bounding box center [623, 64] width 65 height 22
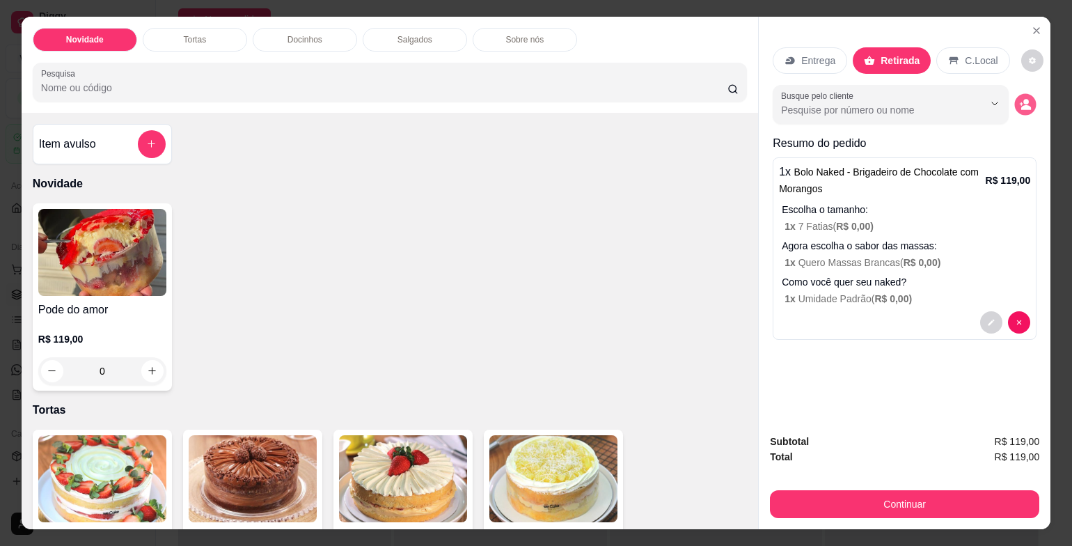
click at [1015, 103] on button "decrease-product-quantity" at bounding box center [1026, 104] width 22 height 22
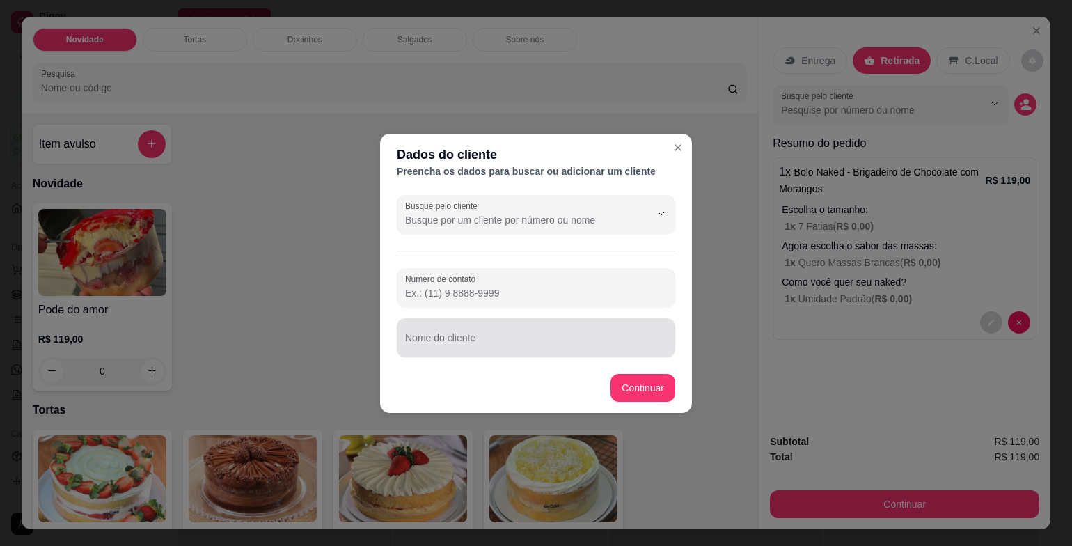
click at [538, 324] on div at bounding box center [536, 338] width 262 height 28
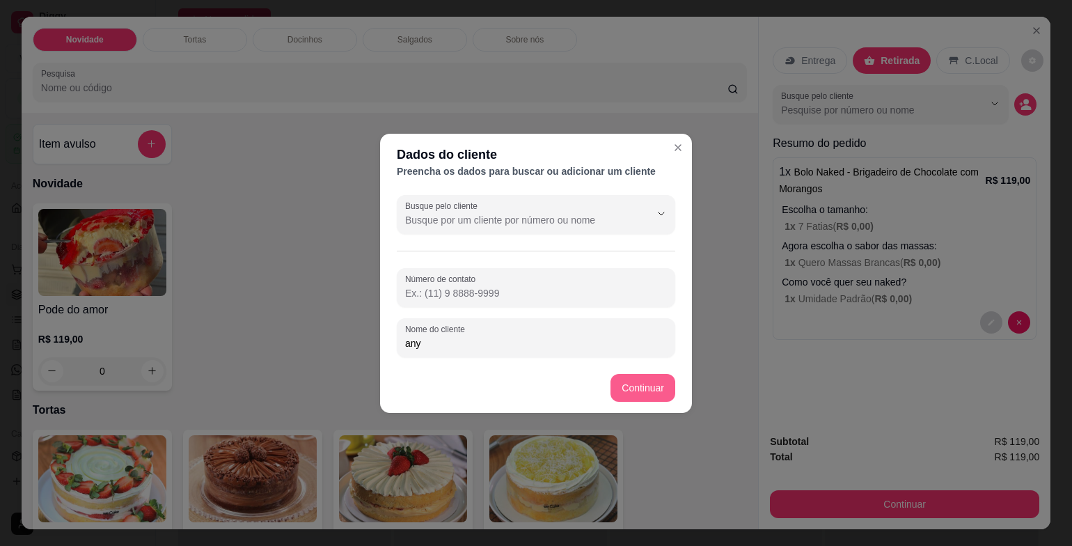
type input "any"
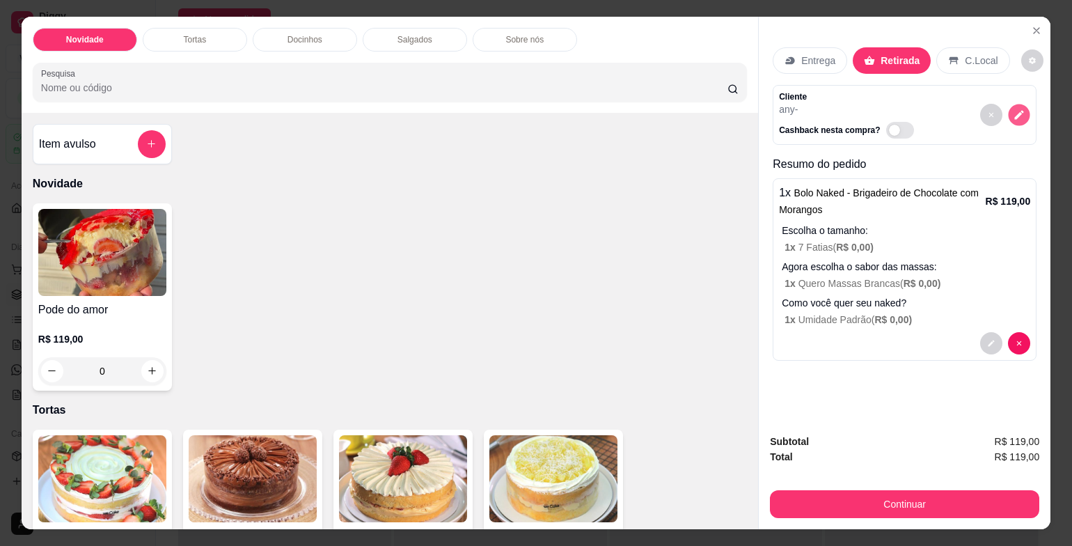
click at [1018, 109] on icon "decrease-product-quantity" at bounding box center [1018, 115] width 12 height 12
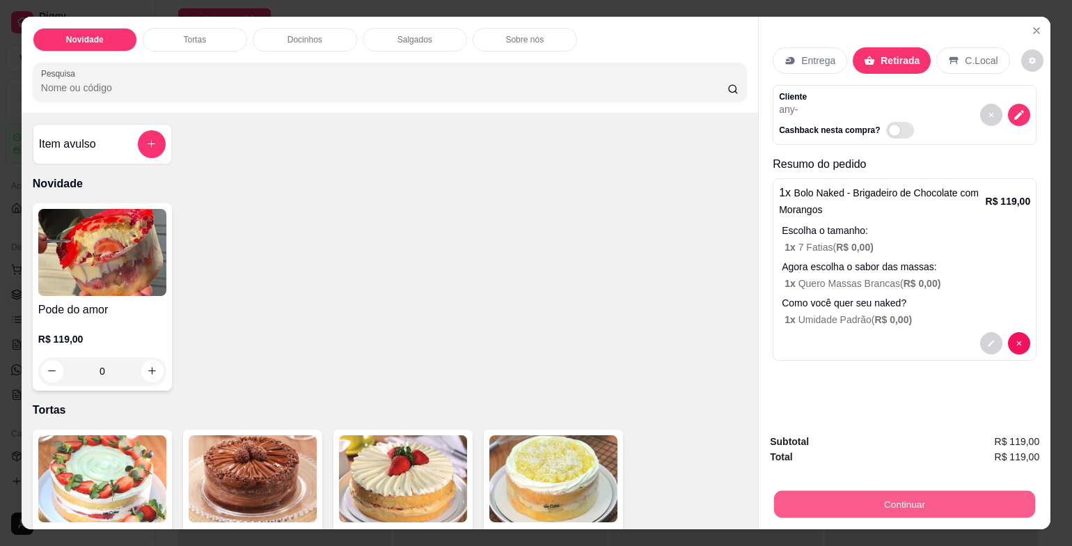
click at [980, 492] on button "Continuar" at bounding box center [904, 504] width 261 height 27
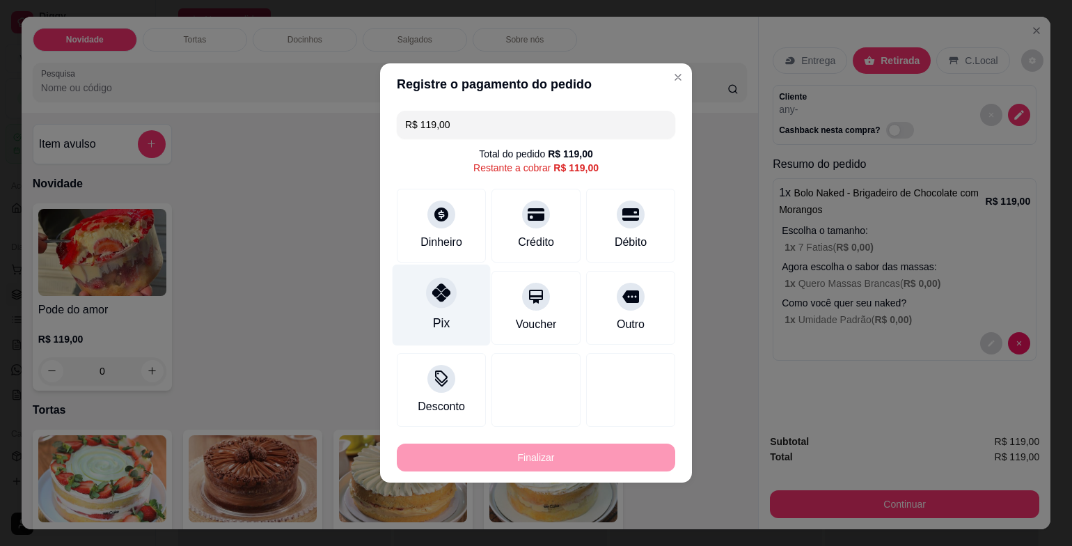
click at [454, 313] on div "Pix" at bounding box center [441, 304] width 98 height 81
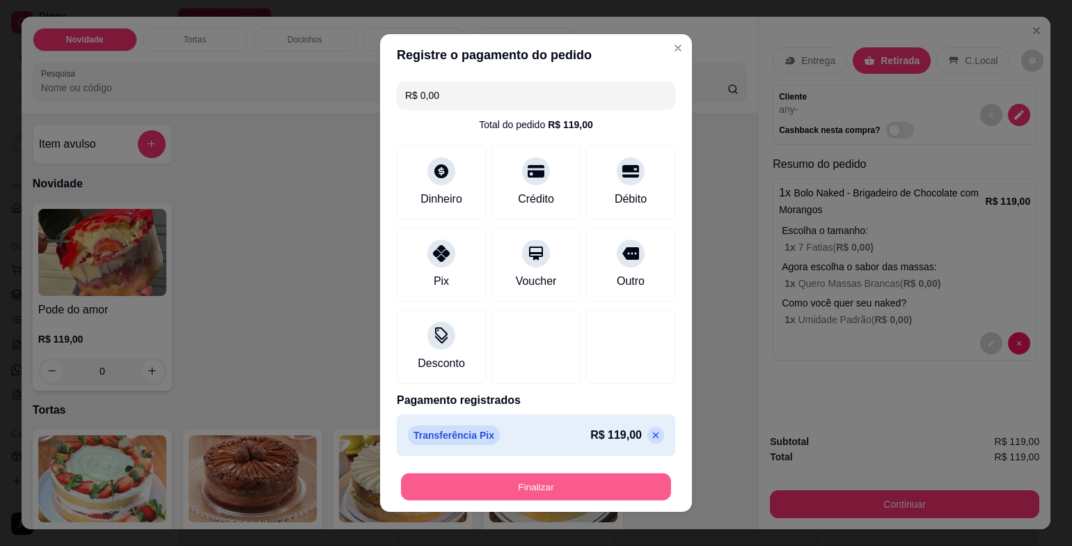
click at [544, 489] on button "Finalizar" at bounding box center [536, 486] width 270 height 27
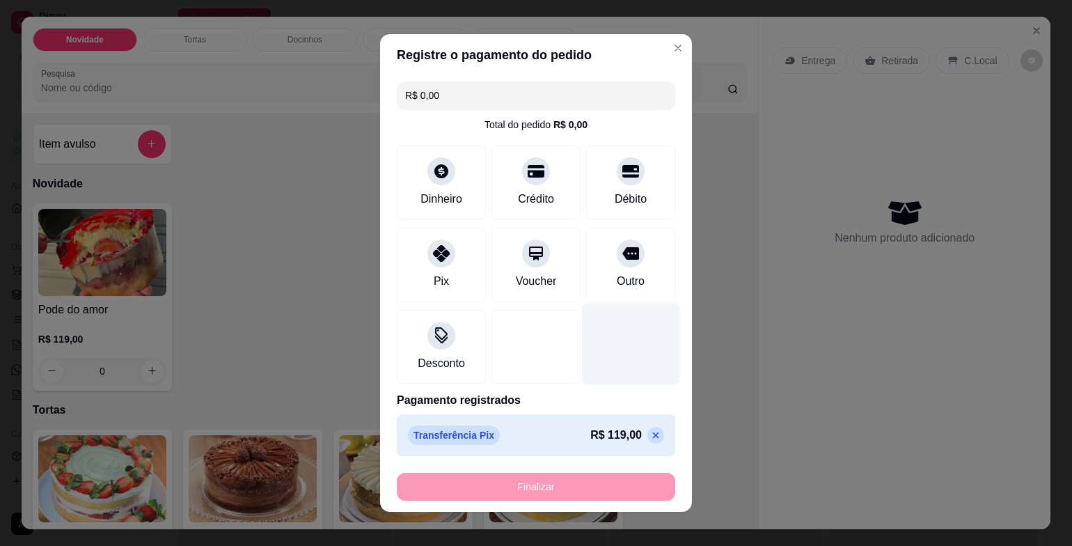
type input "-R$ 119,00"
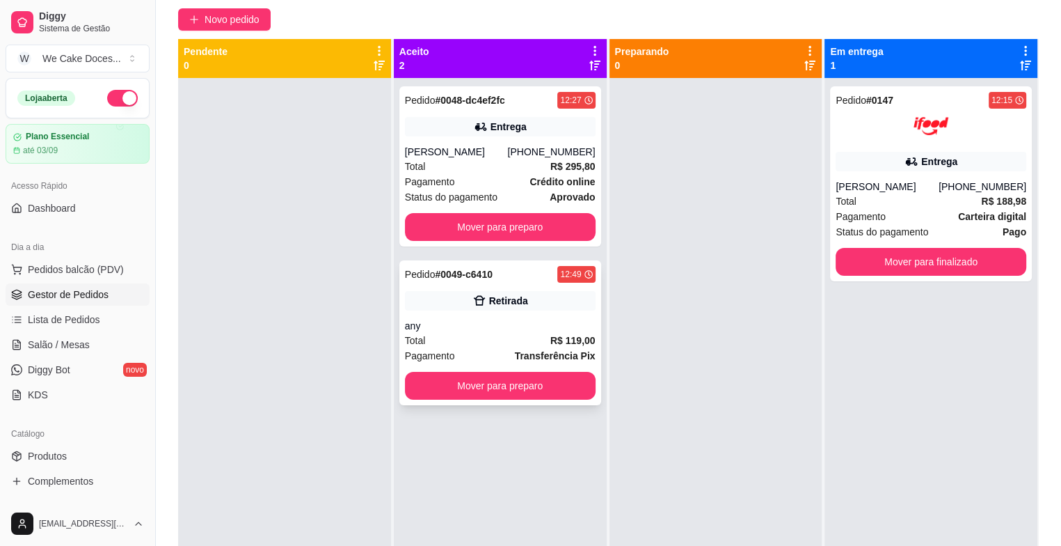
click at [487, 333] on div "any" at bounding box center [500, 326] width 191 height 14
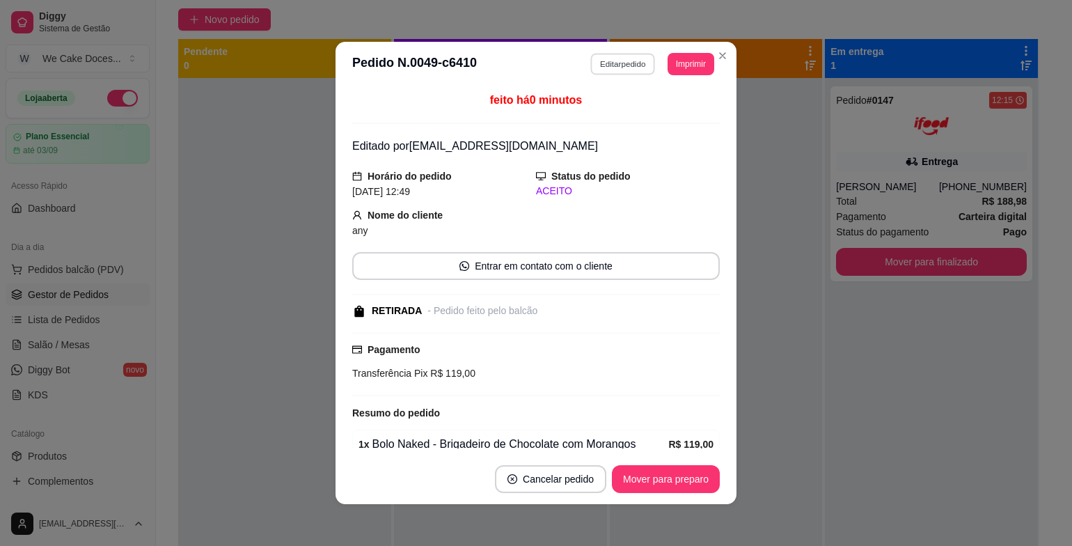
click at [621, 61] on button "Editar pedido" at bounding box center [623, 64] width 65 height 22
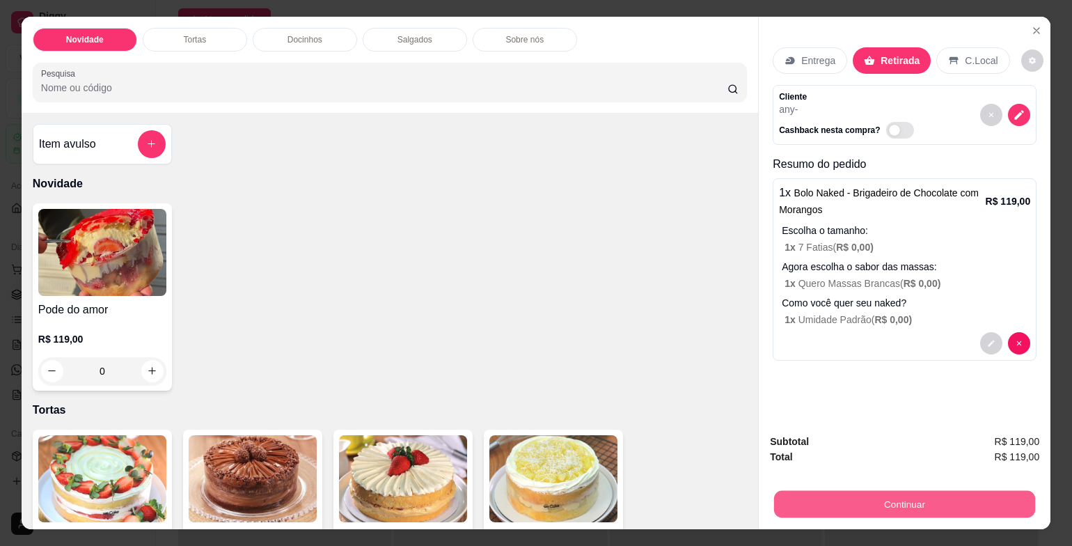
click at [828, 491] on button "Continuar" at bounding box center [904, 504] width 261 height 27
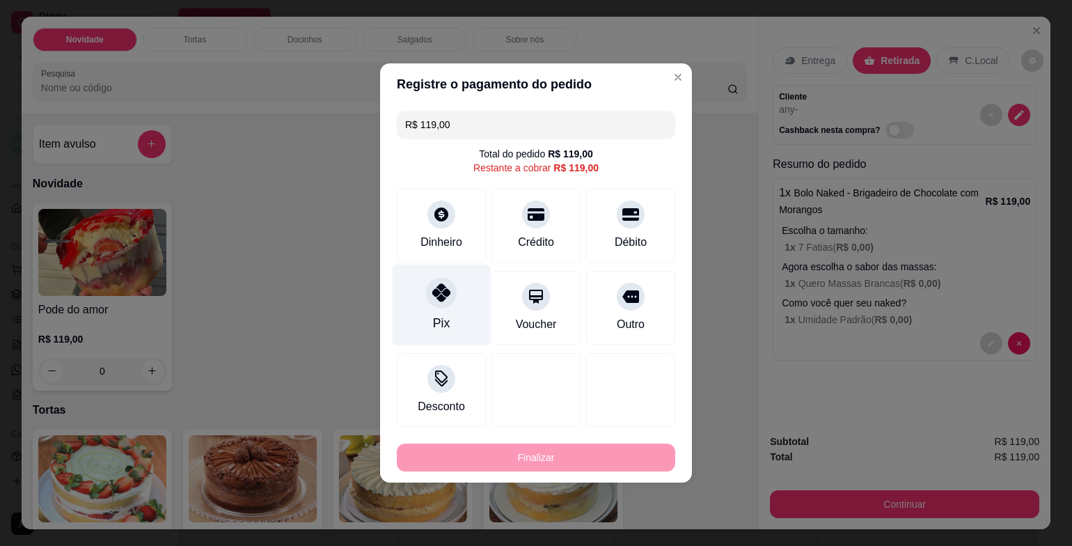
click at [440, 311] on div "Pix" at bounding box center [441, 304] width 98 height 81
type input "R$ 0,00"
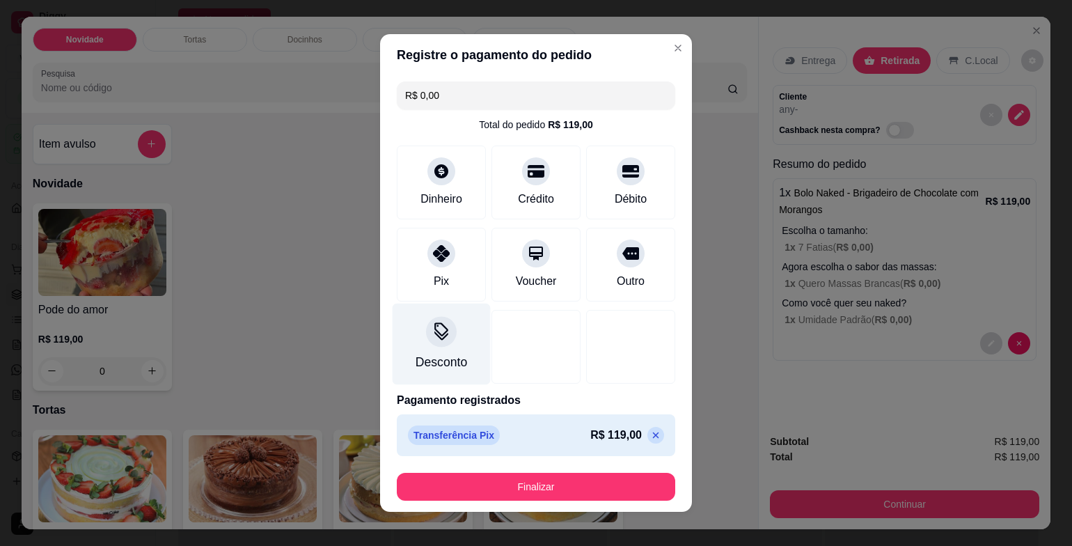
click at [437, 336] on icon at bounding box center [441, 335] width 14 height 9
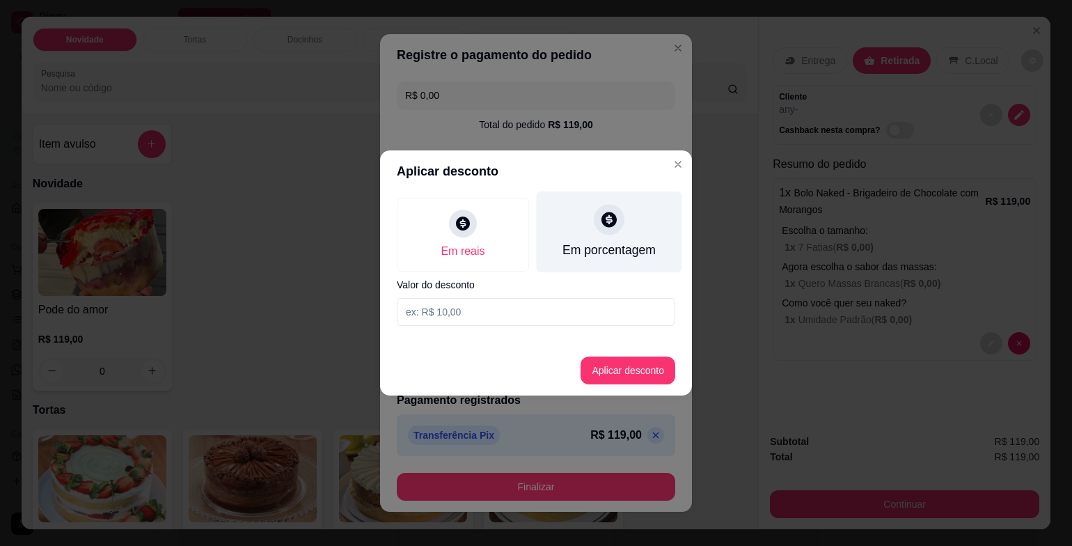
click at [599, 248] on div "Em porcentagem" at bounding box center [608, 250] width 93 height 18
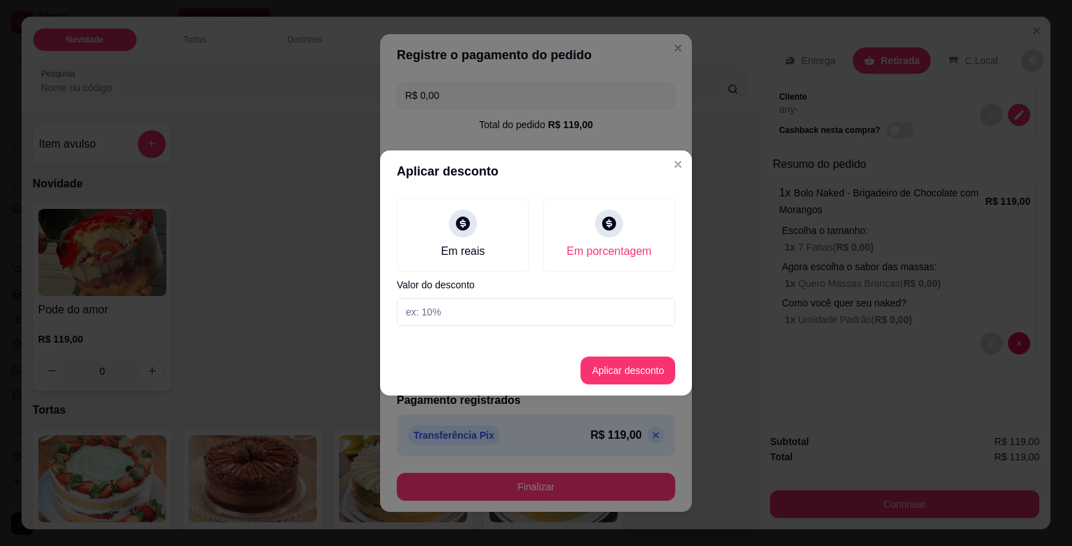
click at [568, 314] on input at bounding box center [536, 312] width 278 height 28
type input "10"
click at [603, 367] on button "Aplicar desconto" at bounding box center [627, 370] width 91 height 27
type input "0,00"
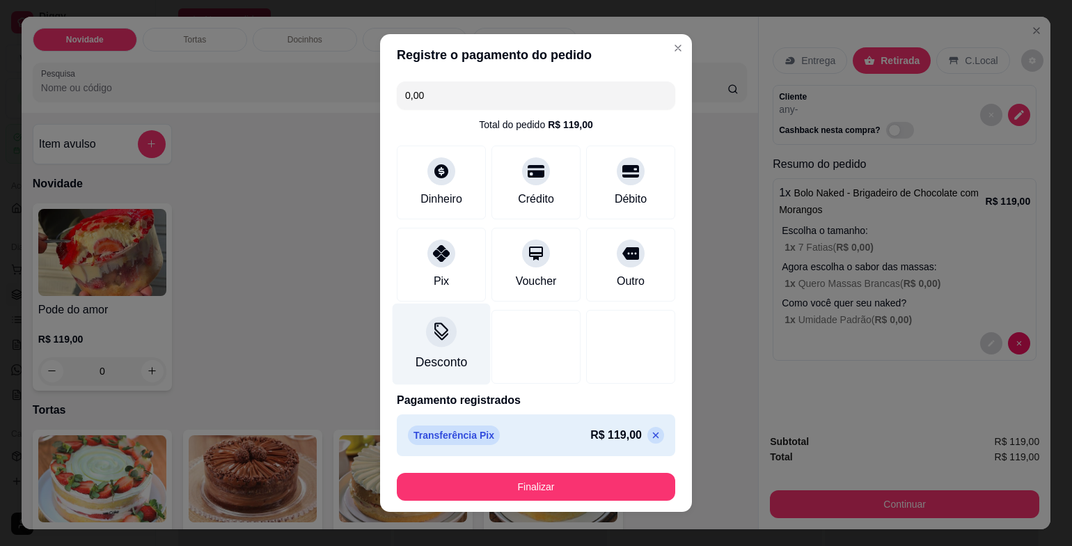
click at [433, 345] on div at bounding box center [441, 331] width 31 height 31
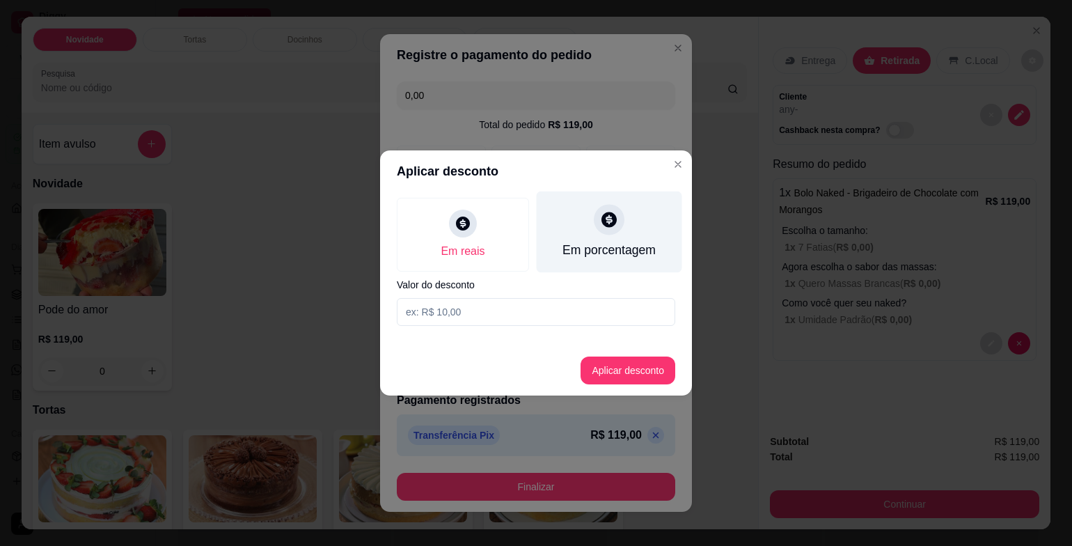
click at [615, 216] on icon at bounding box center [608, 219] width 15 height 15
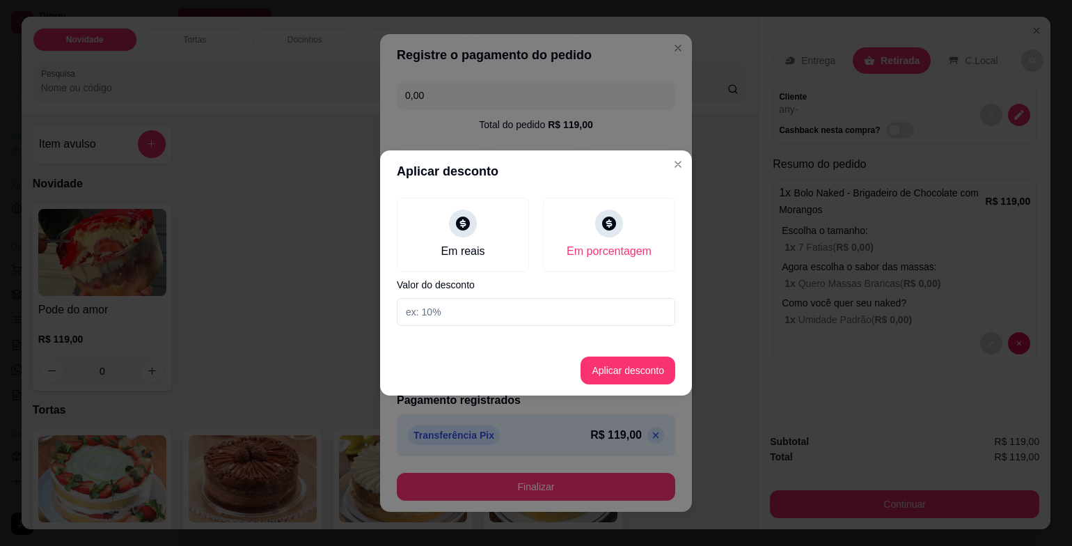
click at [516, 311] on input at bounding box center [536, 312] width 278 height 28
type input "10"
click at [601, 363] on button "Aplicar desconto" at bounding box center [627, 370] width 91 height 27
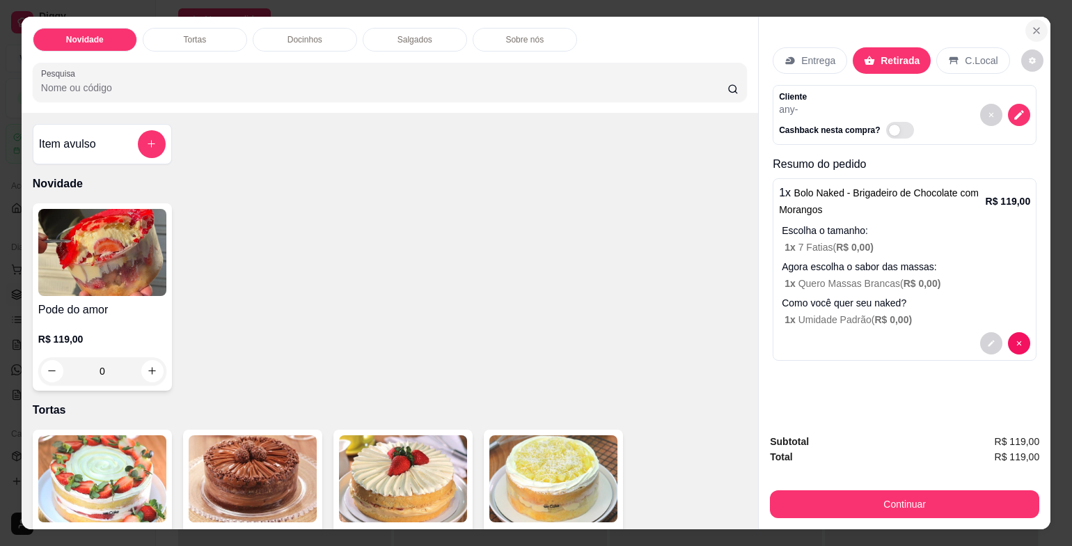
click at [1031, 29] on icon "Close" at bounding box center [1036, 30] width 11 height 11
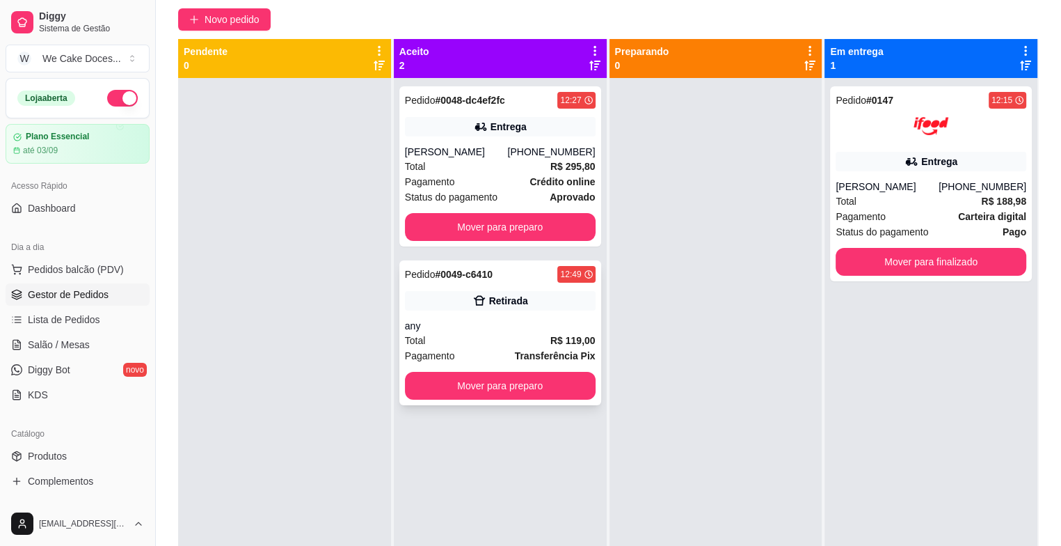
click at [525, 301] on div "Pedido # 0049-c6410 12:49 Retirada any Total R$ 119,00 Pagamento Transferência …" at bounding box center [500, 332] width 202 height 145
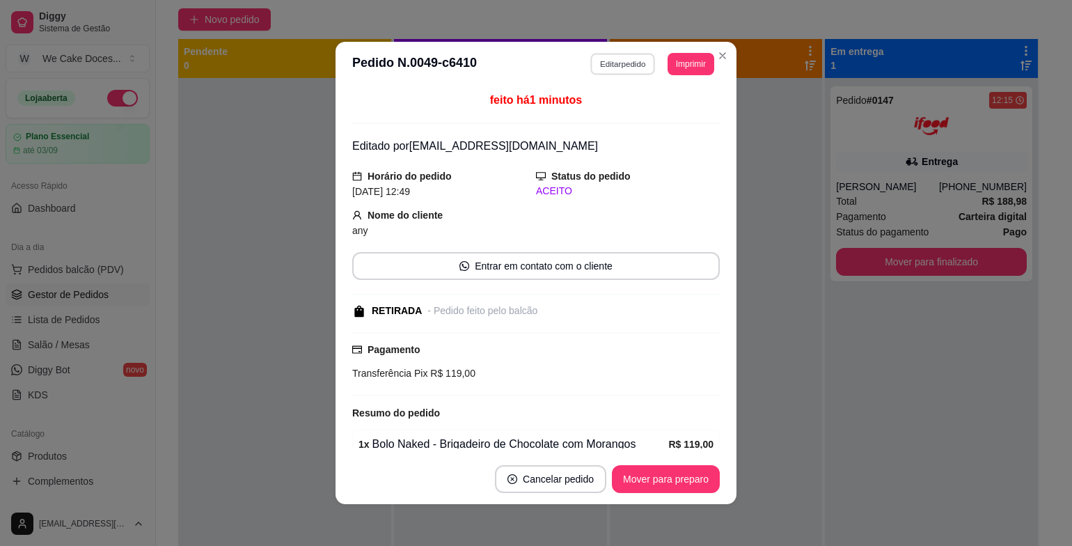
click at [612, 62] on button "Editar pedido" at bounding box center [623, 64] width 65 height 22
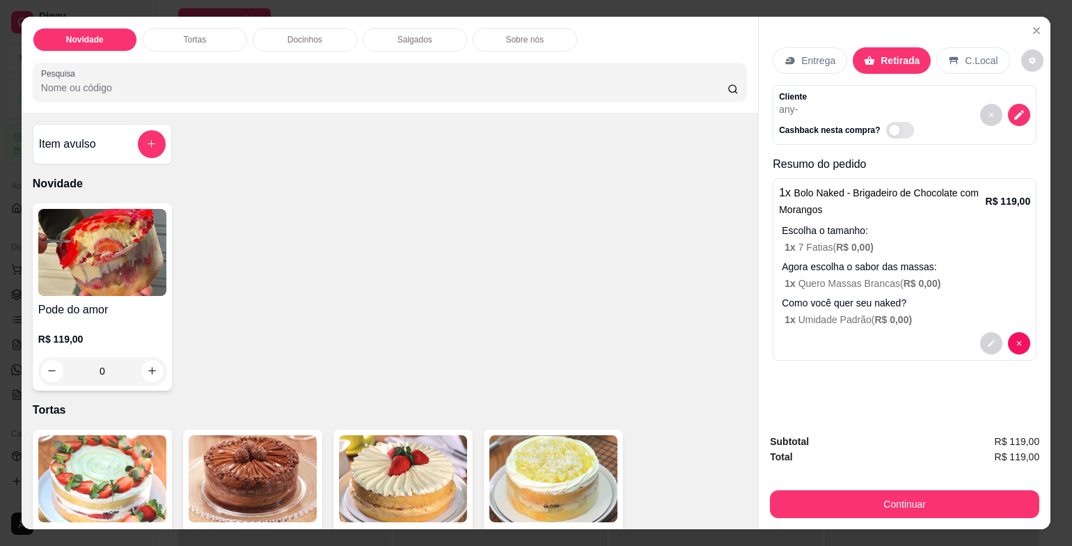
click at [964, 54] on p "C.Local" at bounding box center [980, 61] width 33 height 14
click at [909, 49] on div "Retirada" at bounding box center [890, 60] width 77 height 26
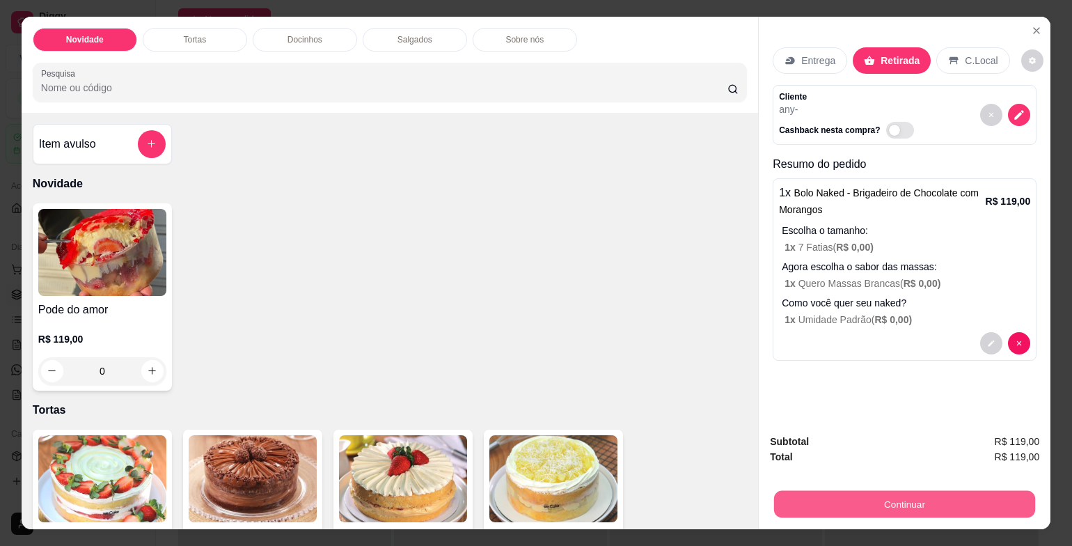
click at [932, 491] on button "Continuar" at bounding box center [904, 504] width 261 height 27
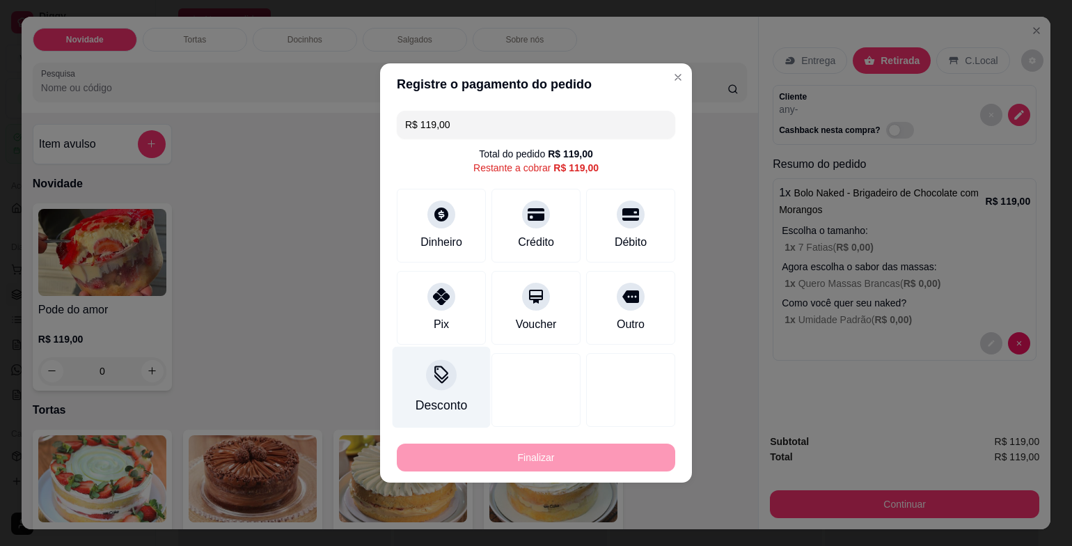
click at [456, 388] on div "Desconto" at bounding box center [441, 387] width 98 height 81
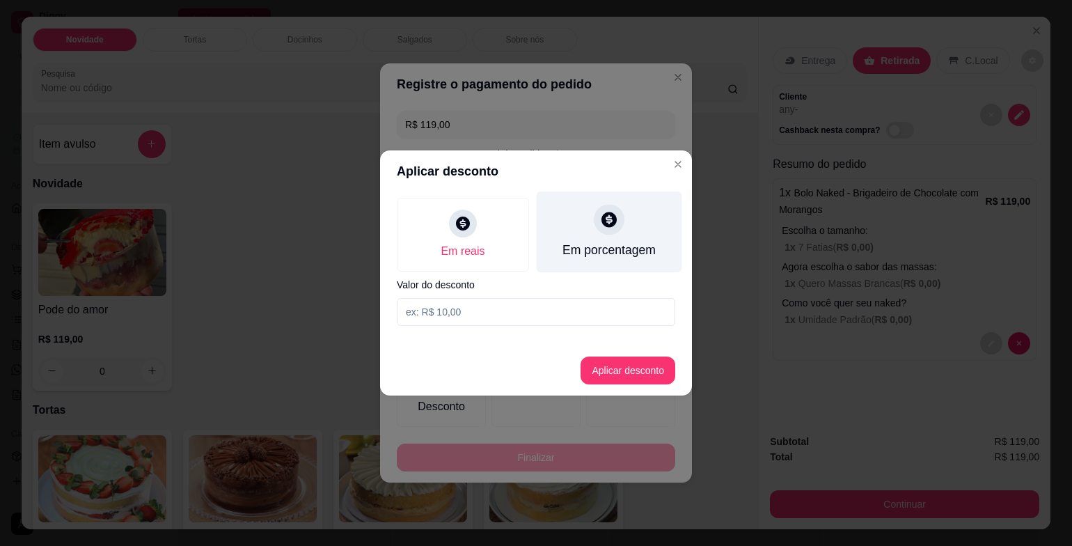
click at [623, 230] on div "Em porcentagem" at bounding box center [608, 231] width 145 height 81
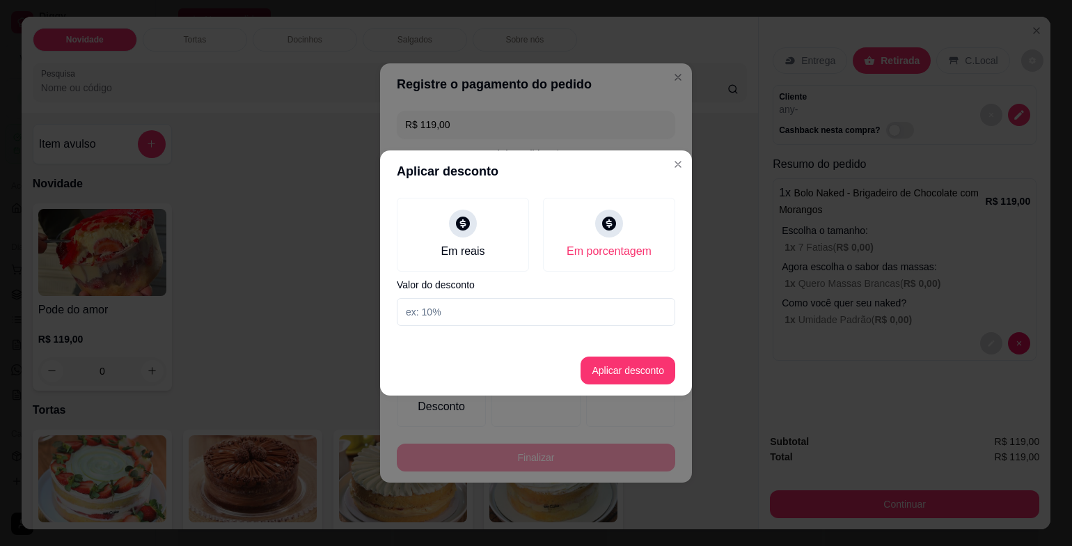
click at [576, 317] on input at bounding box center [536, 312] width 278 height 28
type input "10"
click at [618, 360] on button "Aplicar desconto" at bounding box center [627, 370] width 91 height 27
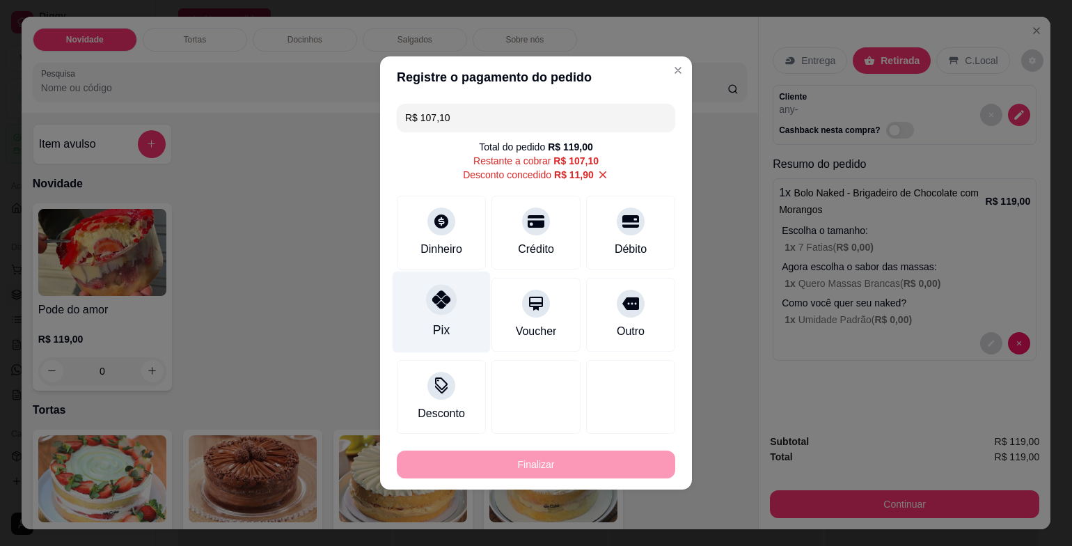
click at [440, 331] on div "Pix" at bounding box center [441, 330] width 17 height 18
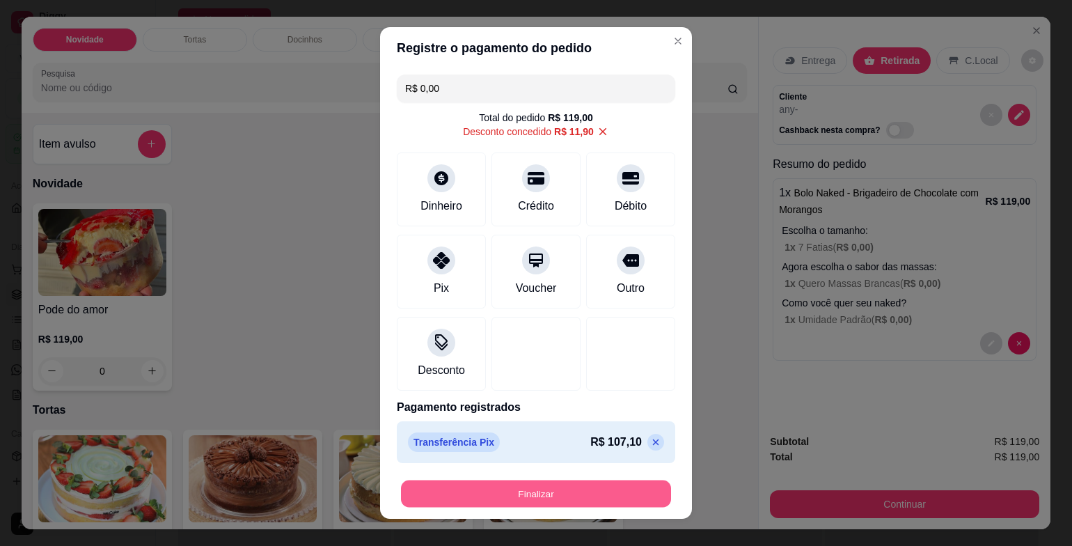
click at [557, 498] on button "Finalizar" at bounding box center [536, 492] width 270 height 27
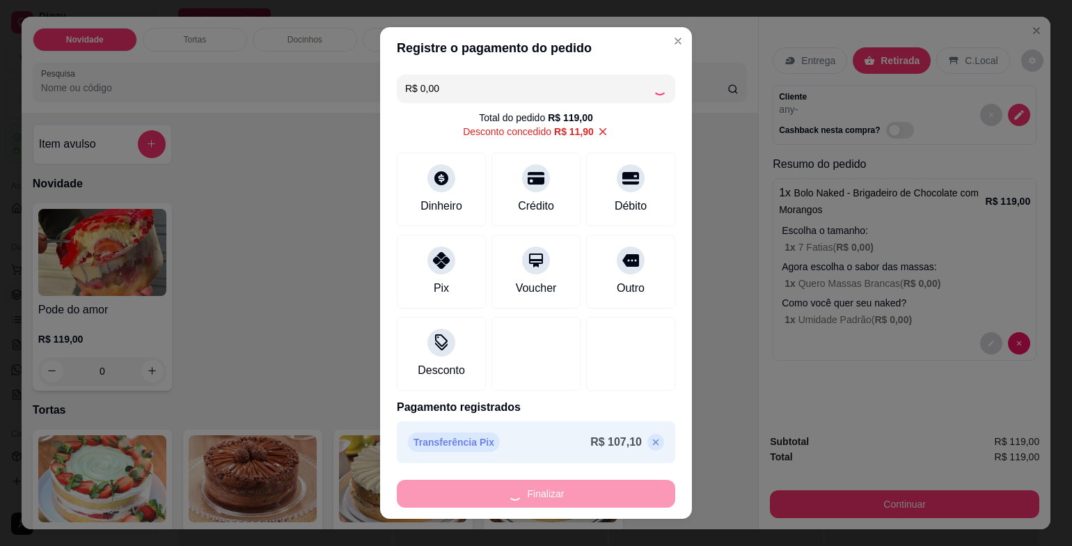
type input "-R$ 119,00"
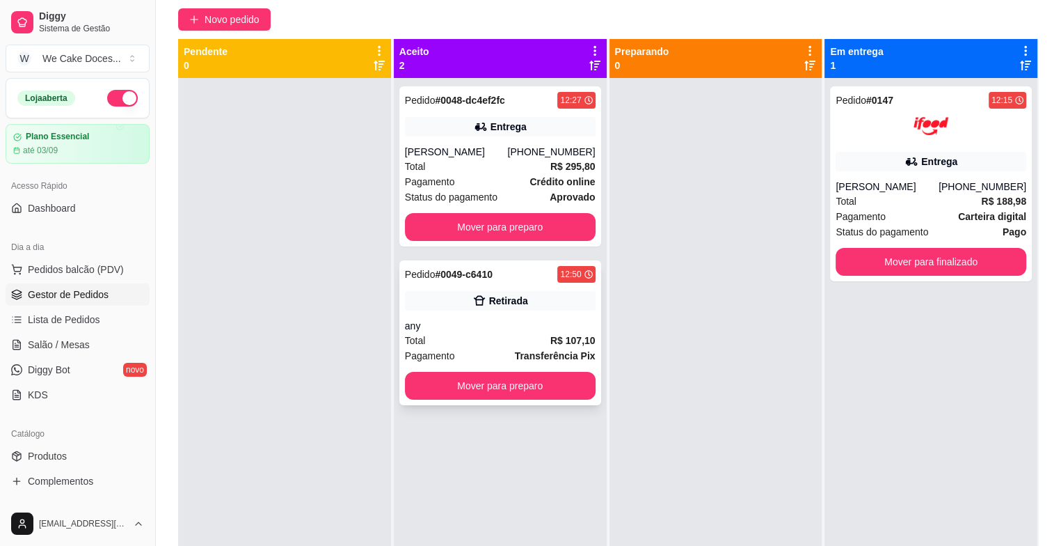
click at [514, 348] on div "Total R$ 107,10" at bounding box center [500, 340] width 191 height 15
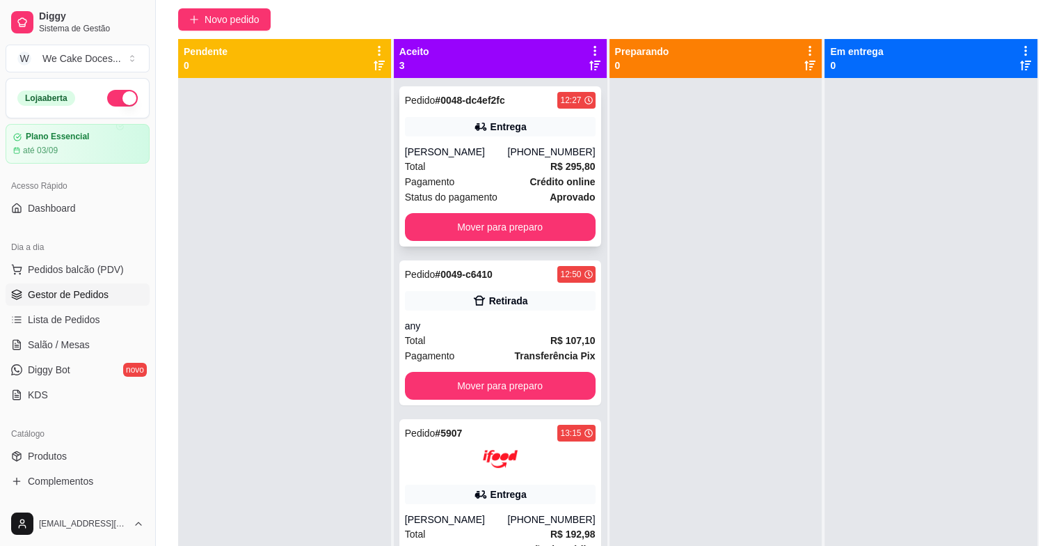
click at [481, 174] on div "Total R$ 295,80" at bounding box center [500, 166] width 191 height 15
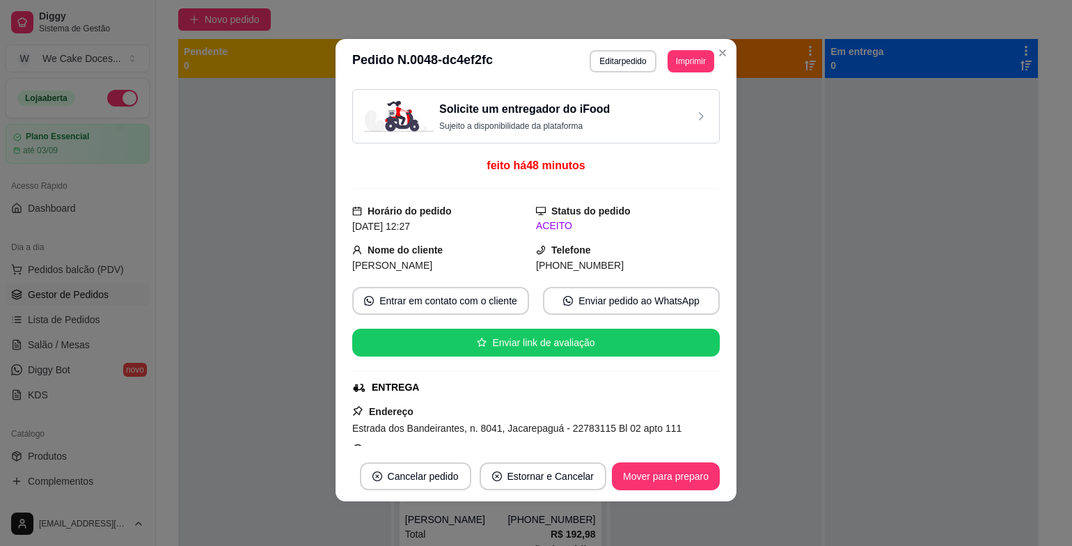
click at [573, 116] on h3 "Solicite um entregador do iFood" at bounding box center [524, 109] width 170 height 17
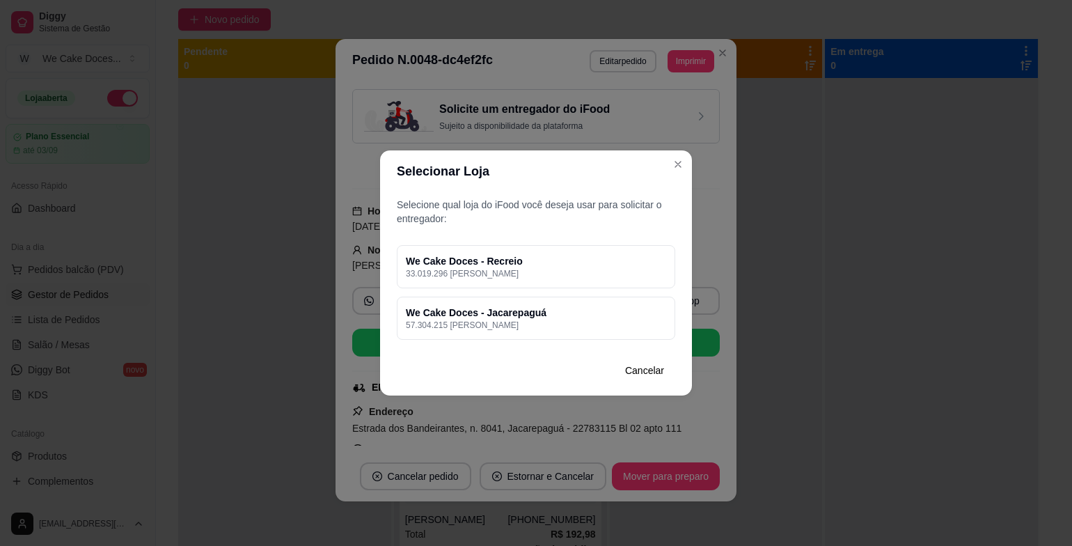
click at [610, 288] on div "We Cake Doces - Recreio 33.019.296 [PERSON_NAME] We Cake Doces - Jacarepaguá 57…" at bounding box center [536, 292] width 278 height 95
click at [610, 269] on p "33.019.296 [PERSON_NAME]" at bounding box center [536, 273] width 260 height 11
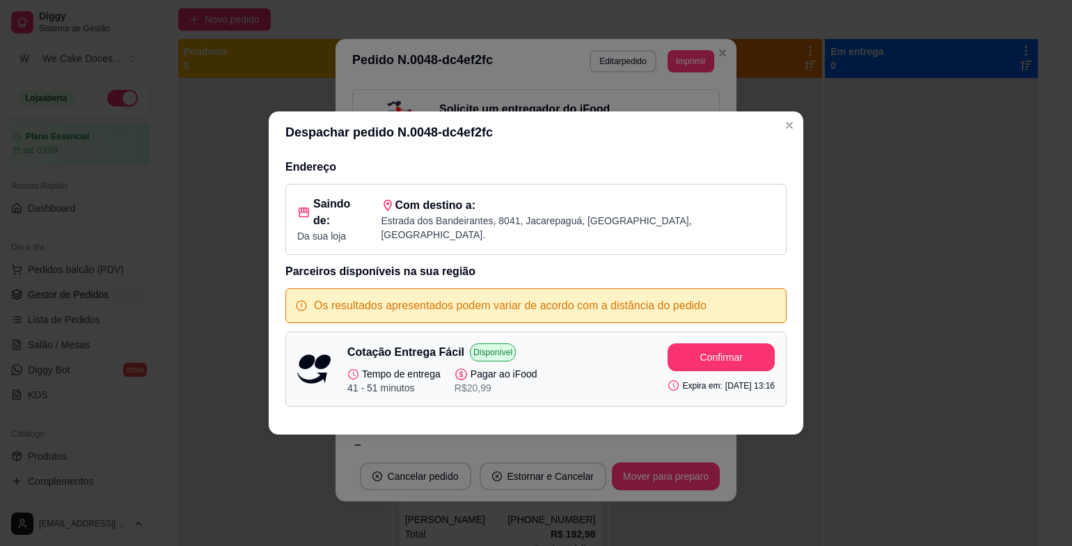
click at [827, 350] on div "Despachar pedido N. 0048-dc4ef2fc Endereço Saindo de: Da sua loja Com destino a…" at bounding box center [536, 273] width 1072 height 546
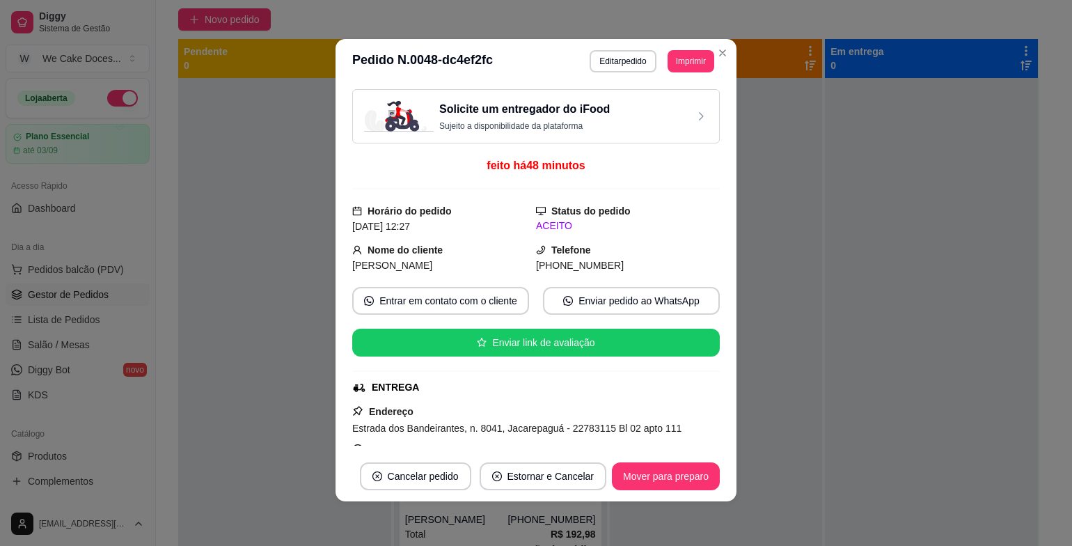
click at [644, 127] on div "Solicite um entregador do iFood Sujeito a disponibilidade da plataforma" at bounding box center [536, 116] width 344 height 31
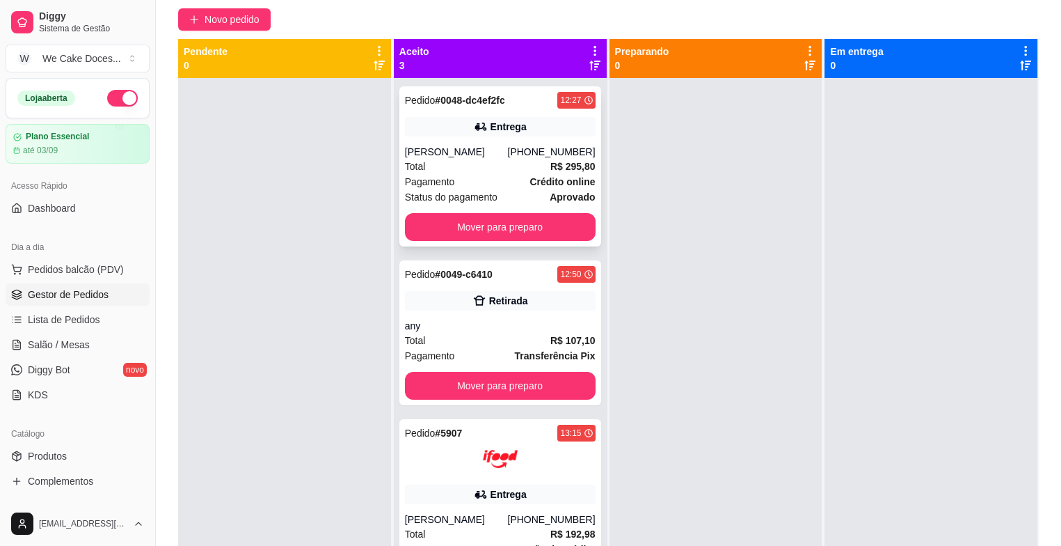
click at [503, 150] on div "[PERSON_NAME]" at bounding box center [456, 152] width 103 height 14
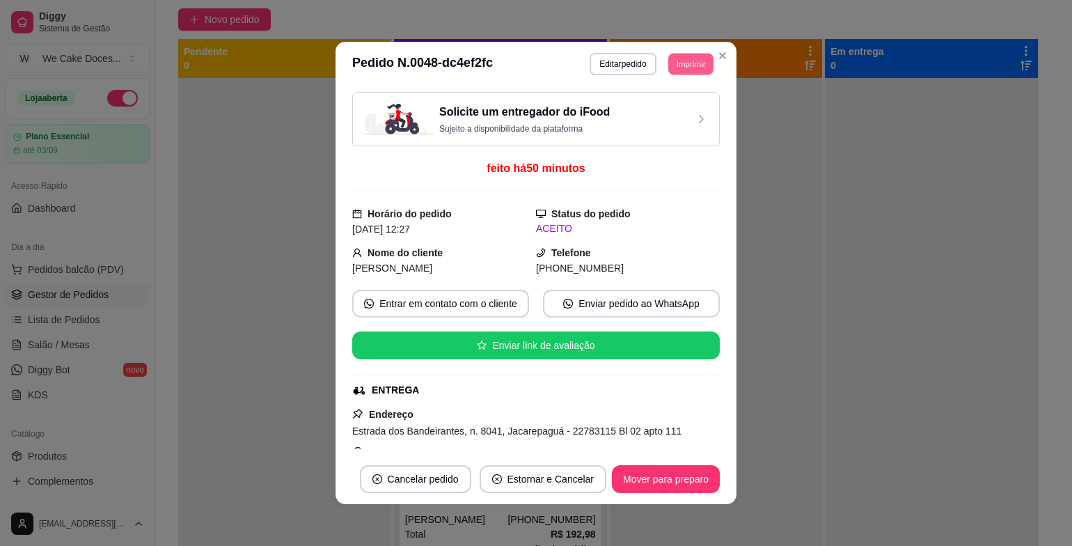
click at [673, 66] on button "Imprimir" at bounding box center [690, 64] width 45 height 22
click at [654, 112] on button "IMPRESSORA" at bounding box center [658, 113] width 97 height 22
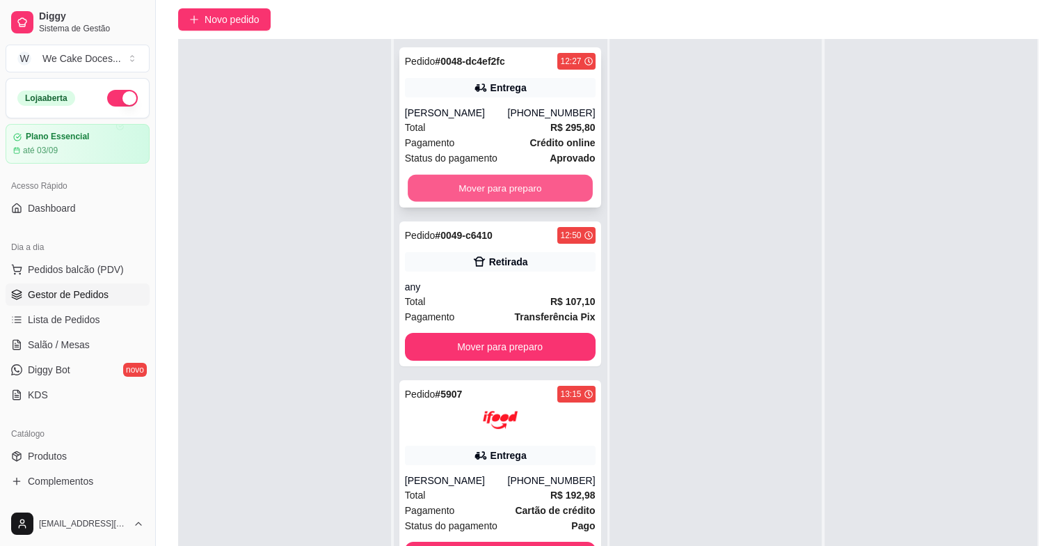
click at [512, 198] on button "Mover para preparo" at bounding box center [500, 188] width 185 height 27
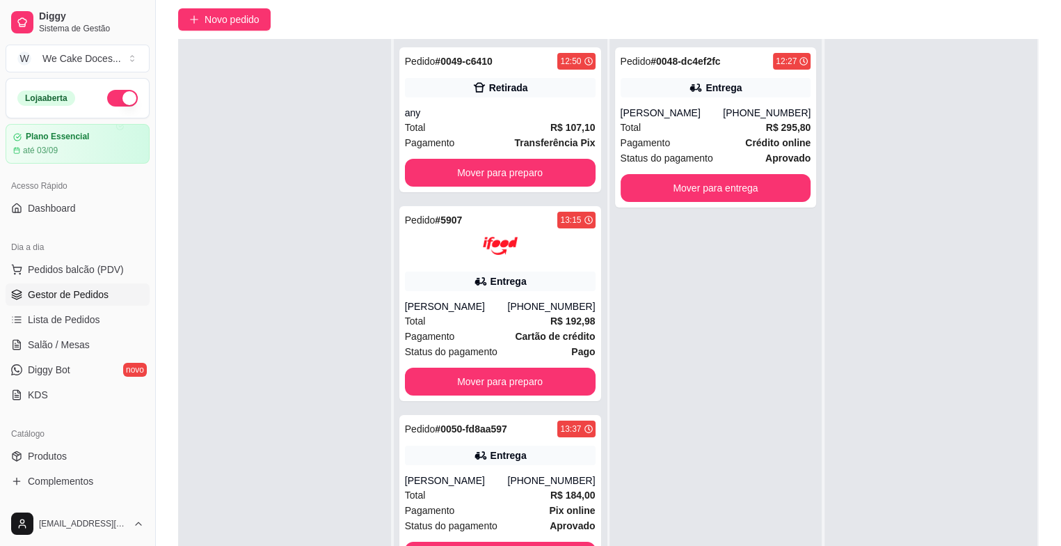
scroll to position [10, 0]
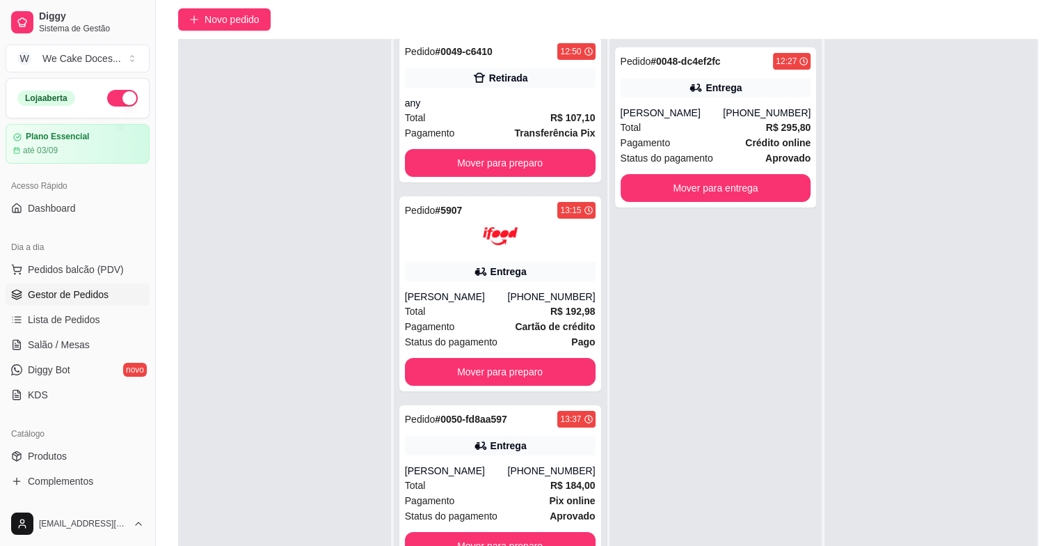
click at [603, 250] on div "Aceito 3 Pedido # 0049-c6410 12:50 Retirada any Total R$ 107,10 Pagamento Trans…" at bounding box center [502, 273] width 216 height 546
click at [601, 249] on div "Aceito 3 Pedido # 0049-c6410 12:50 Retirada any Total R$ 107,10 Pagamento Trans…" at bounding box center [502, 273] width 216 height 546
click at [601, 249] on div "Aceito 3 Pedido # 0049-c6410 12:50 Retirada any Total R$ 107,10 Pagamento Trans…" at bounding box center [501, 292] width 214 height 584
click at [610, 267] on div "Pedido # 0048-dc4ef2fc 12:27 Entrega [PERSON_NAME] [PHONE_NUMBER] Total R$ 295,…" at bounding box center [716, 312] width 213 height 546
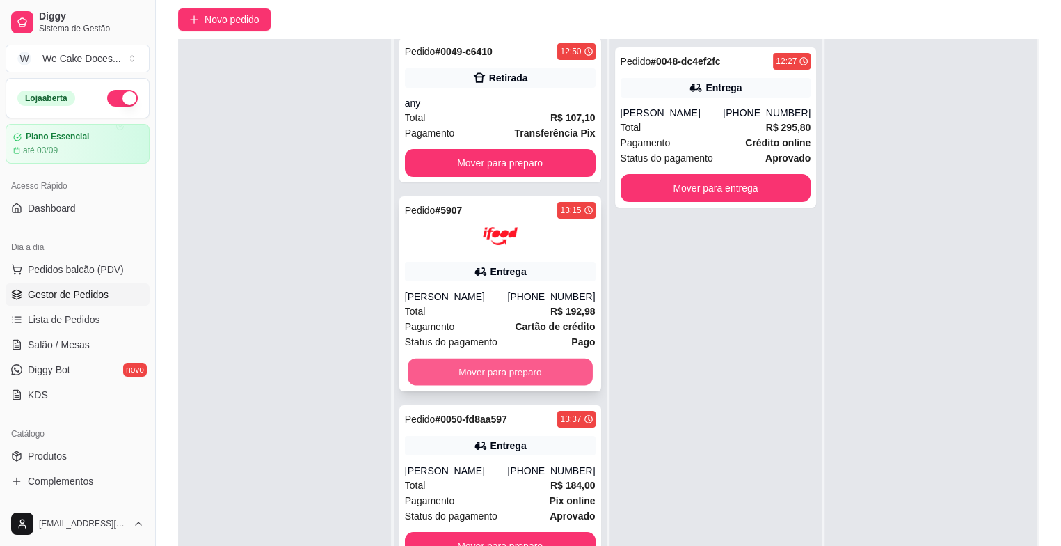
click at [482, 372] on button "Mover para preparo" at bounding box center [500, 371] width 185 height 27
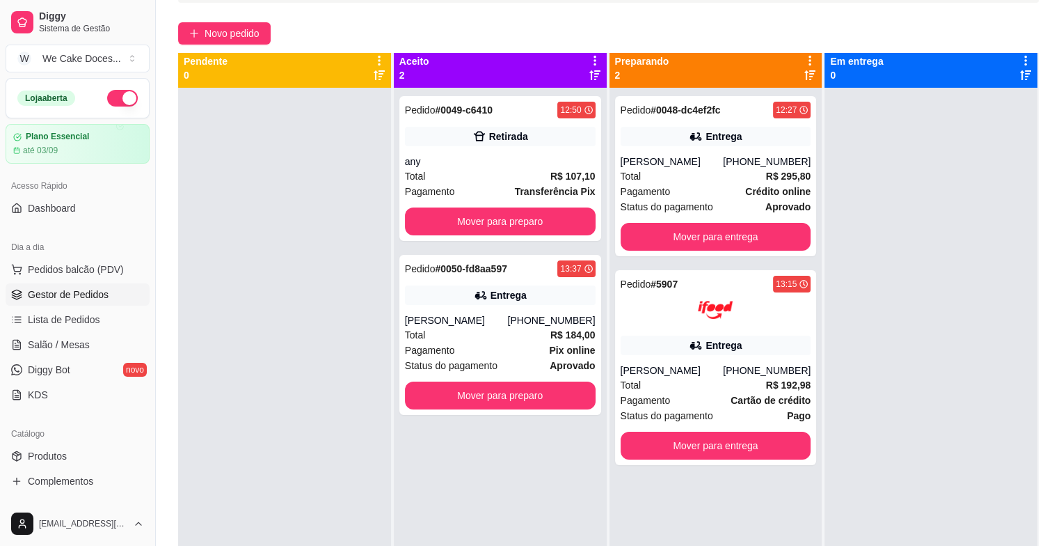
scroll to position [0, 0]
